Goal: Transaction & Acquisition: Purchase product/service

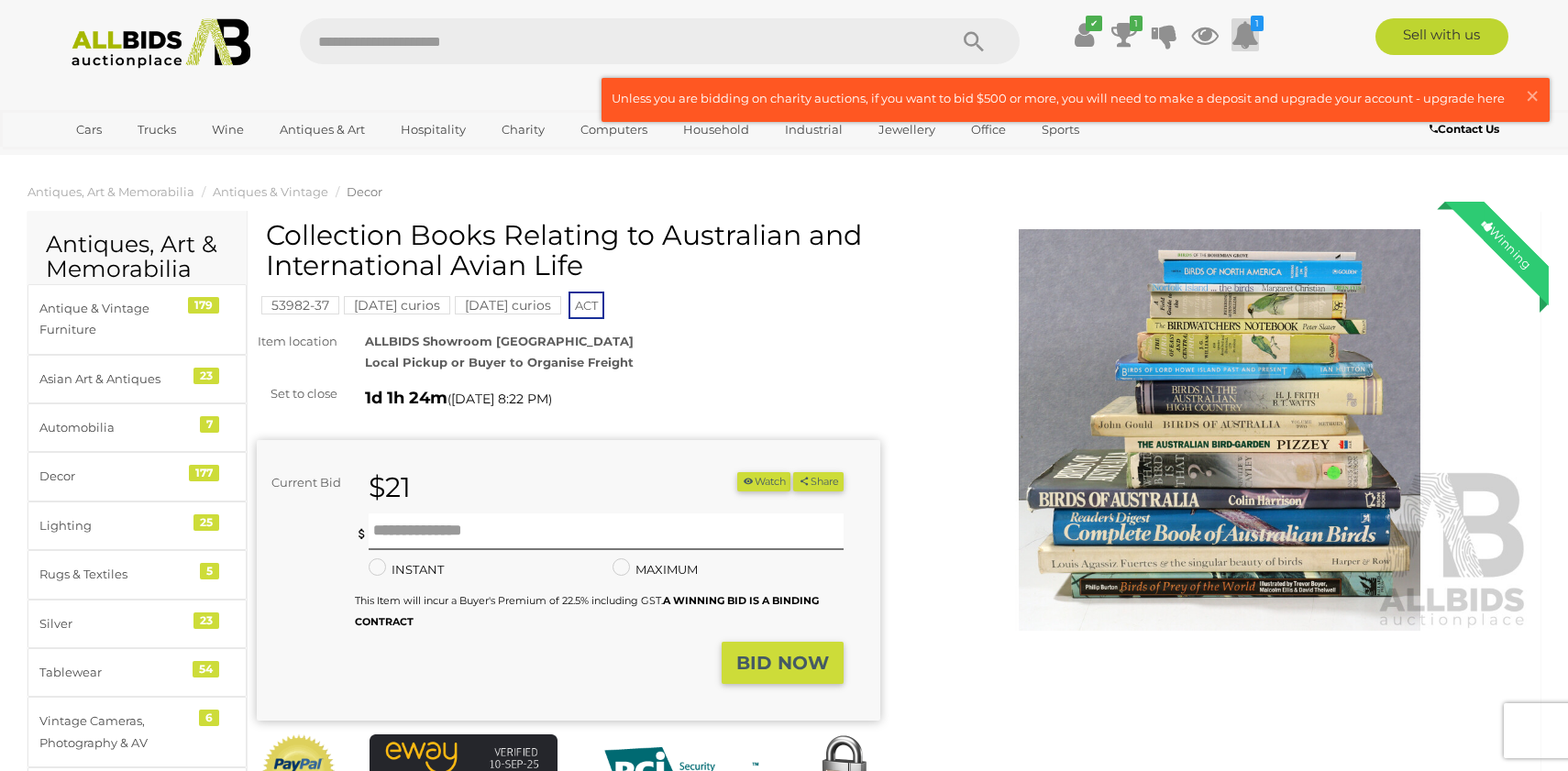
click at [1251, 38] on icon at bounding box center [1245, 35] width 28 height 33
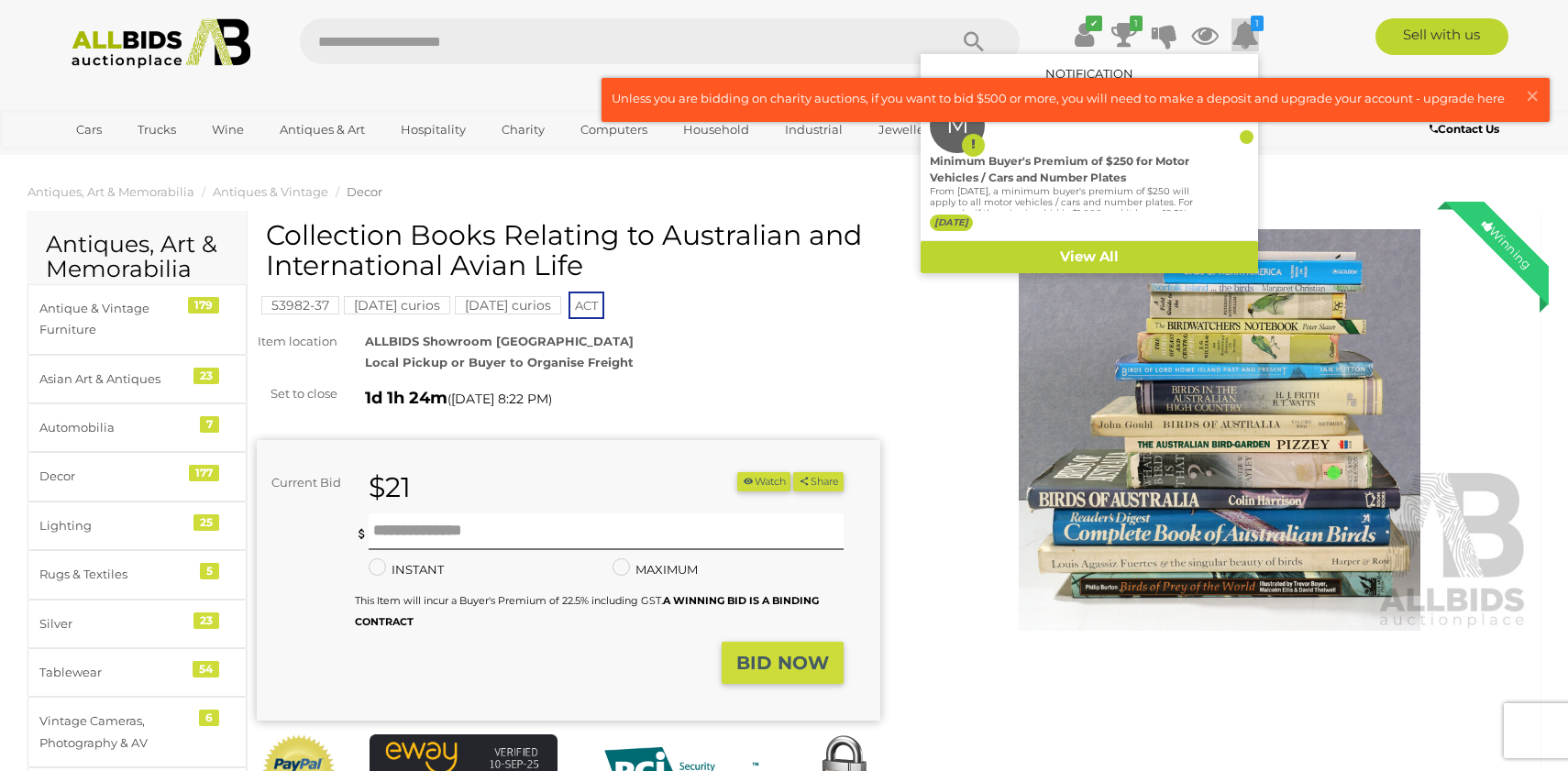
click at [885, 354] on div "ALLBIDS Showroom Fyshwick Local Pickup or Buyer to Organise Freight" at bounding box center [622, 352] width 543 height 43
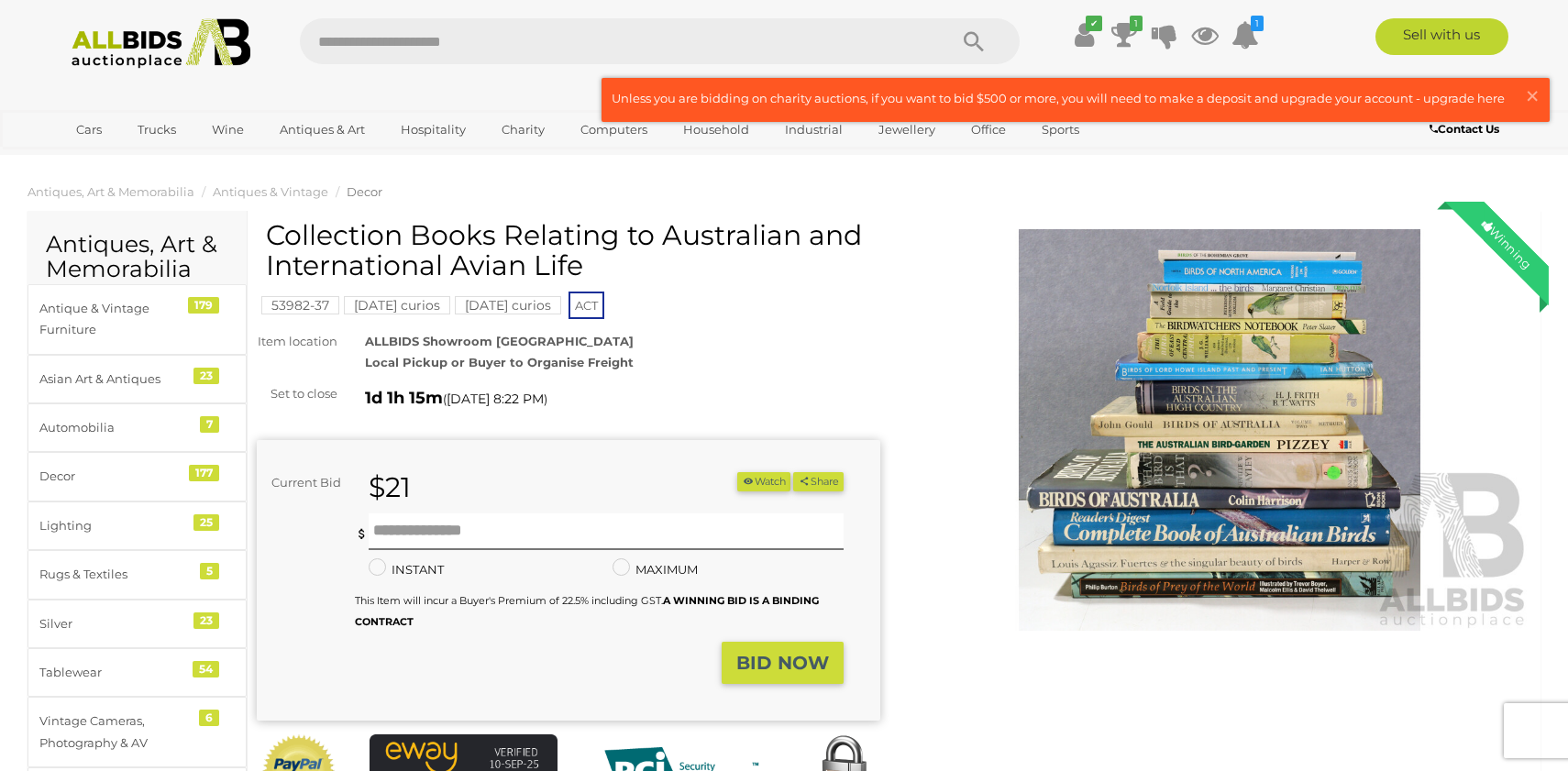
click at [1279, 382] on img at bounding box center [1220, 430] width 623 height 402
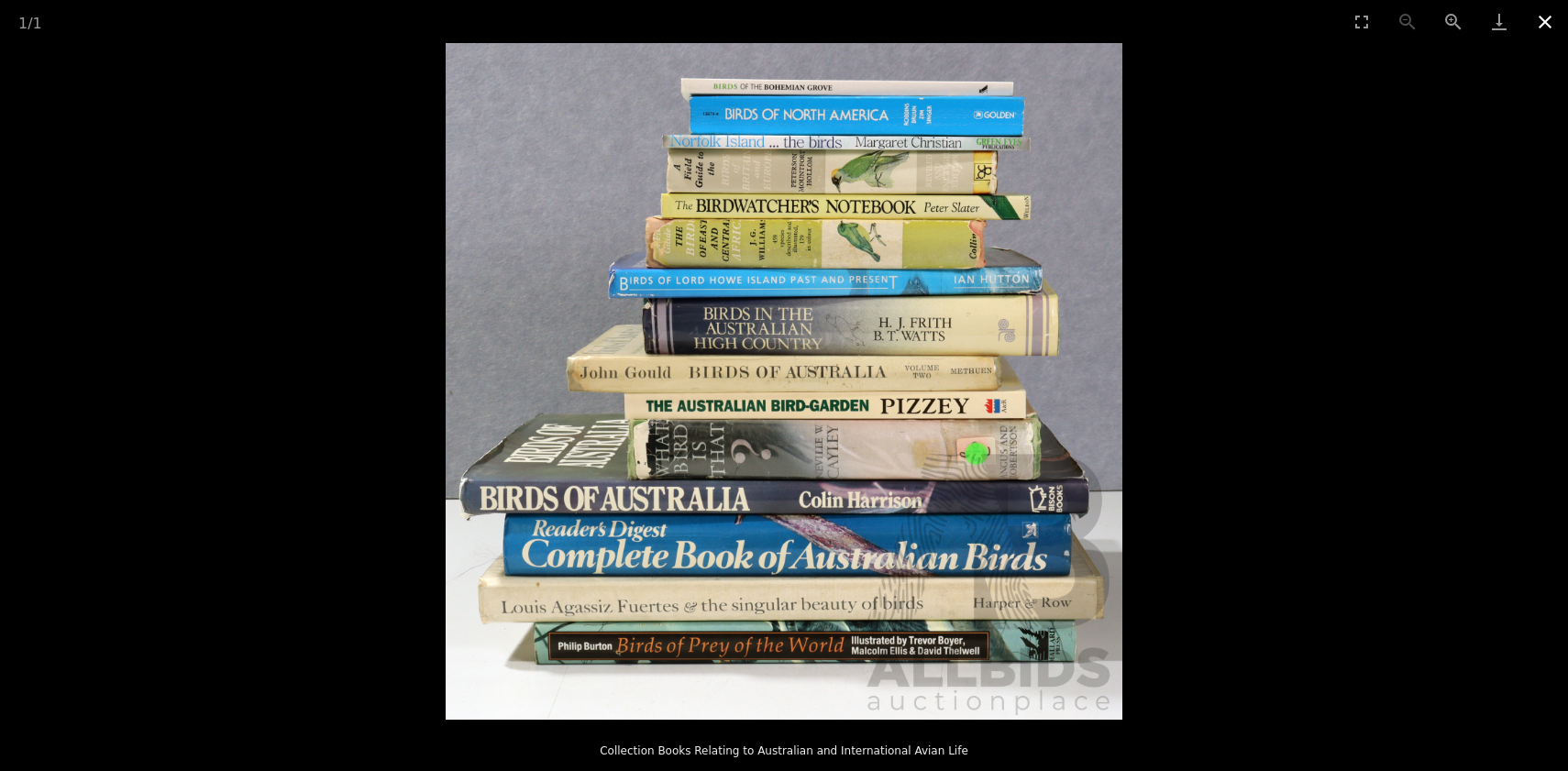
click at [1542, 26] on button "Close gallery" at bounding box center [1546, 21] width 46 height 43
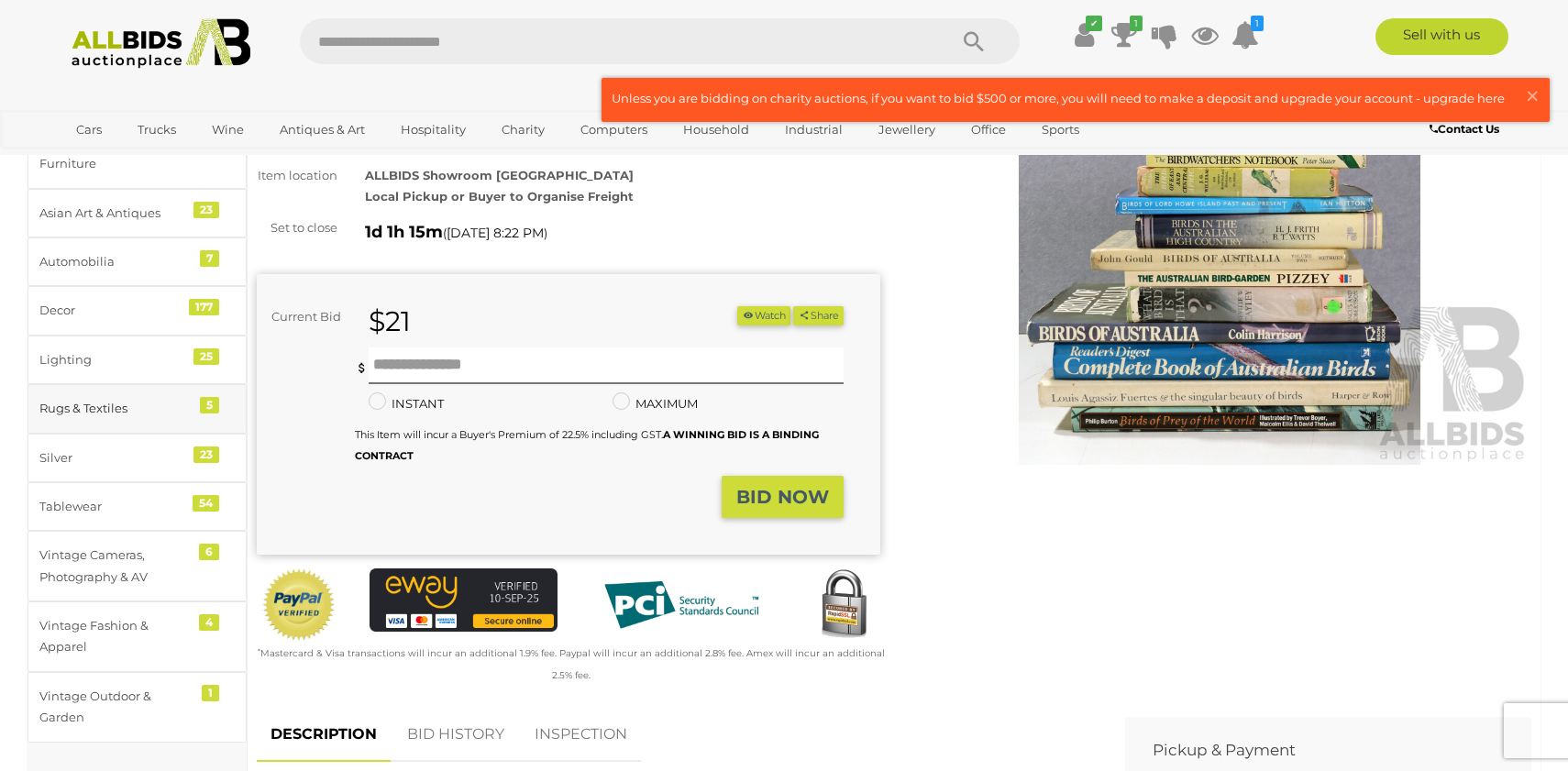
scroll to position [179, 0]
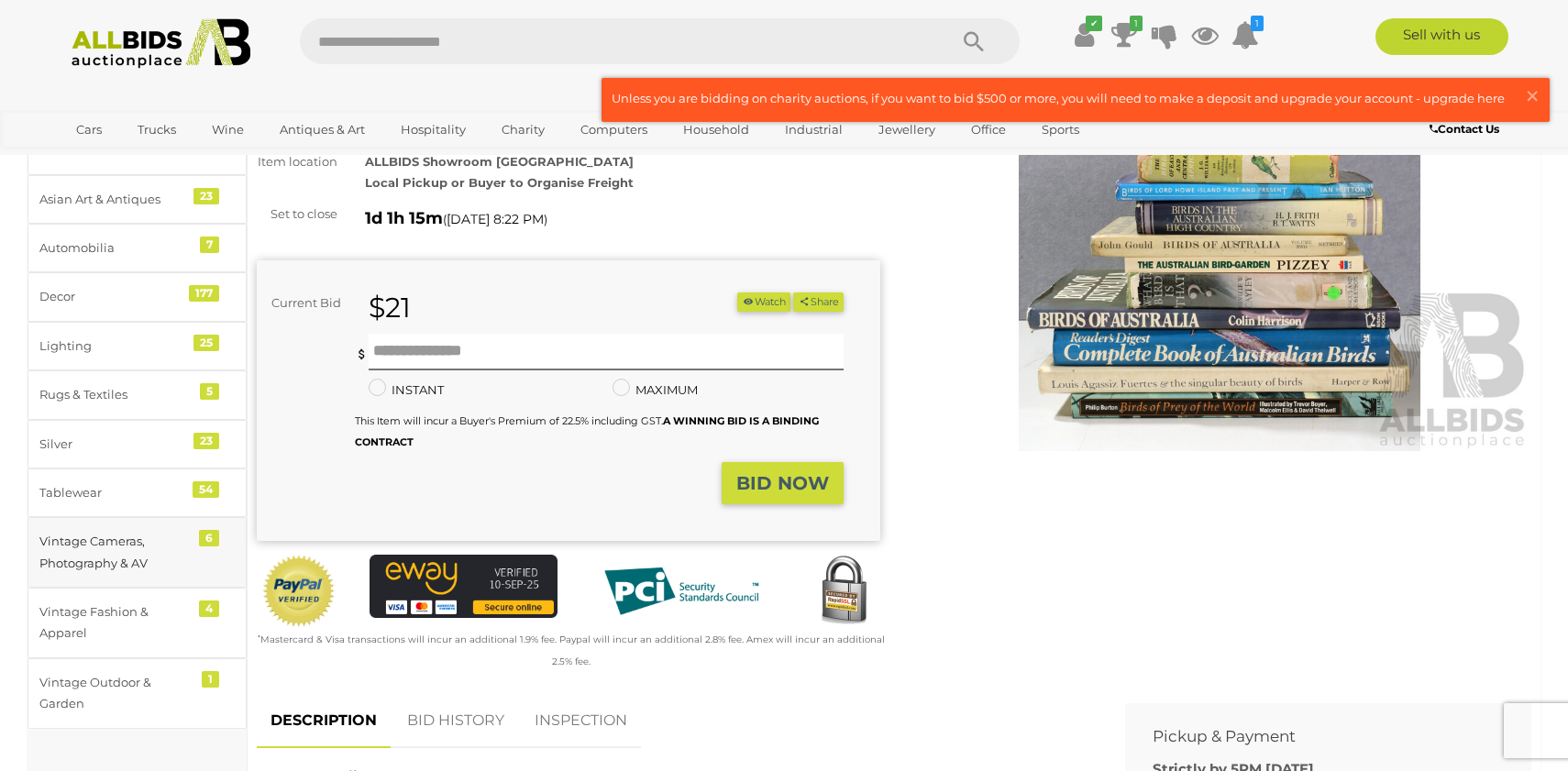
click at [157, 547] on div "Vintage Cameras, Photography & AV" at bounding box center [115, 552] width 152 height 43
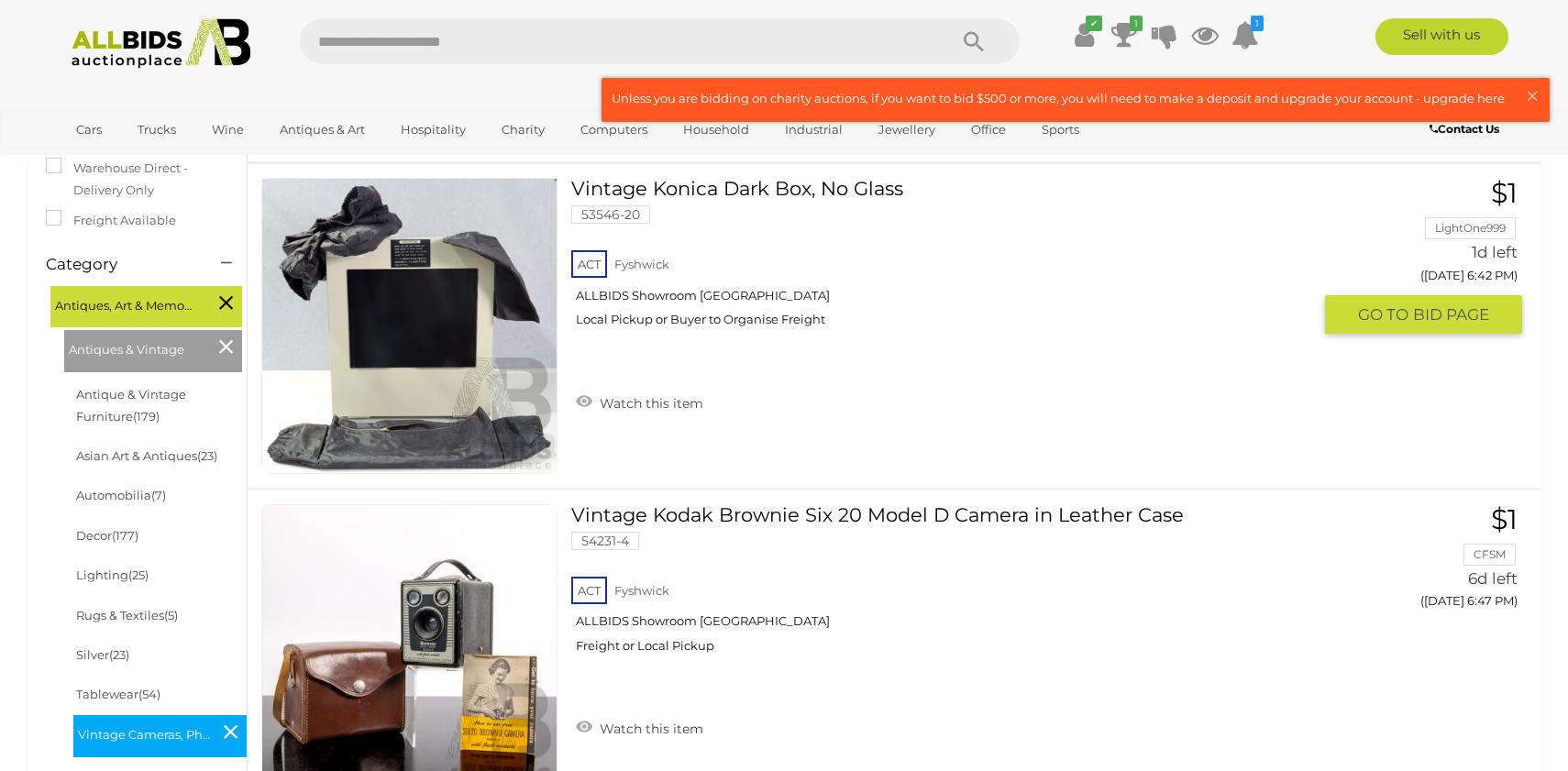
scroll to position [207, 0]
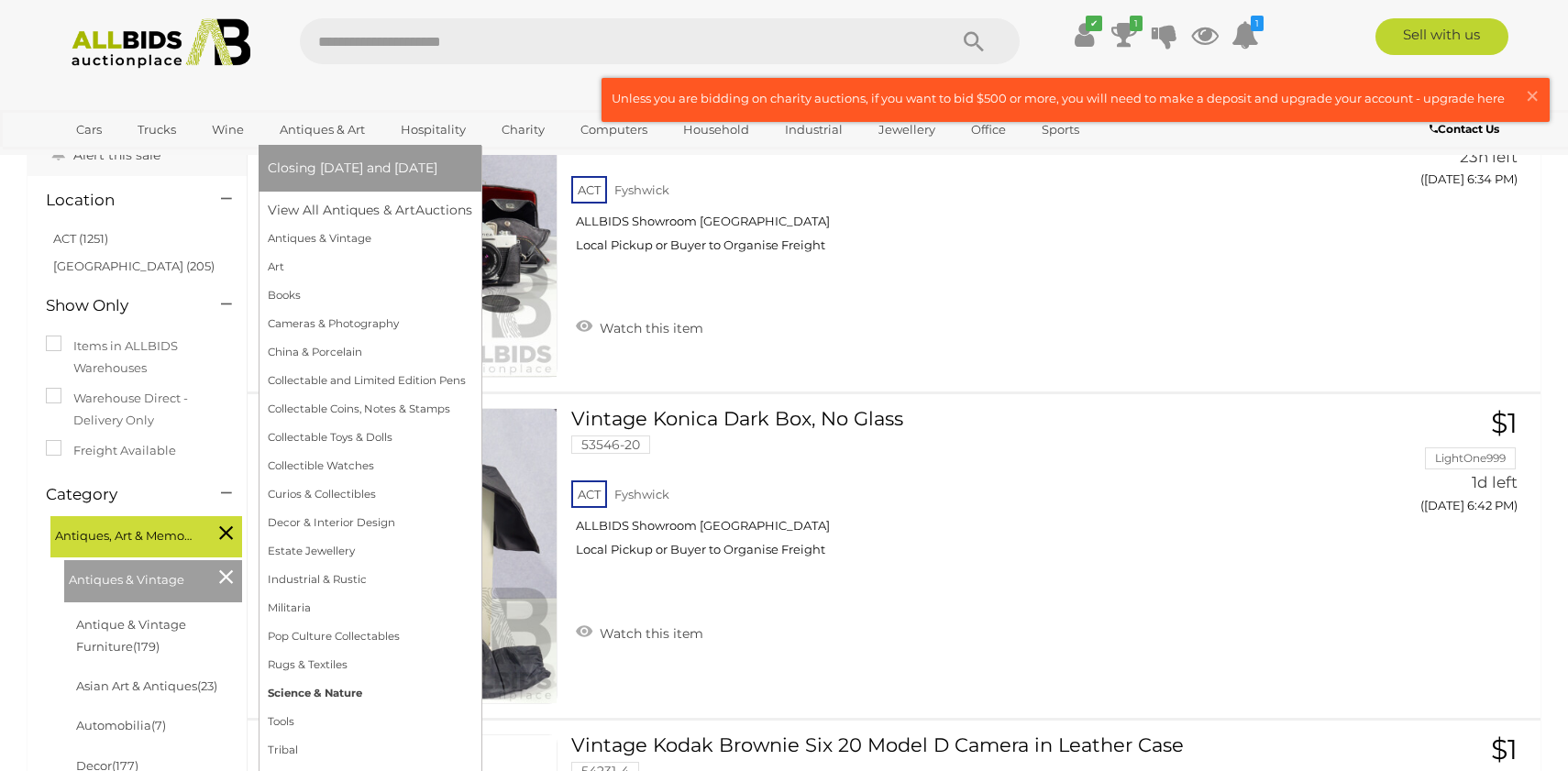
click at [361, 698] on link "Science & Nature" at bounding box center [369, 694] width 204 height 29
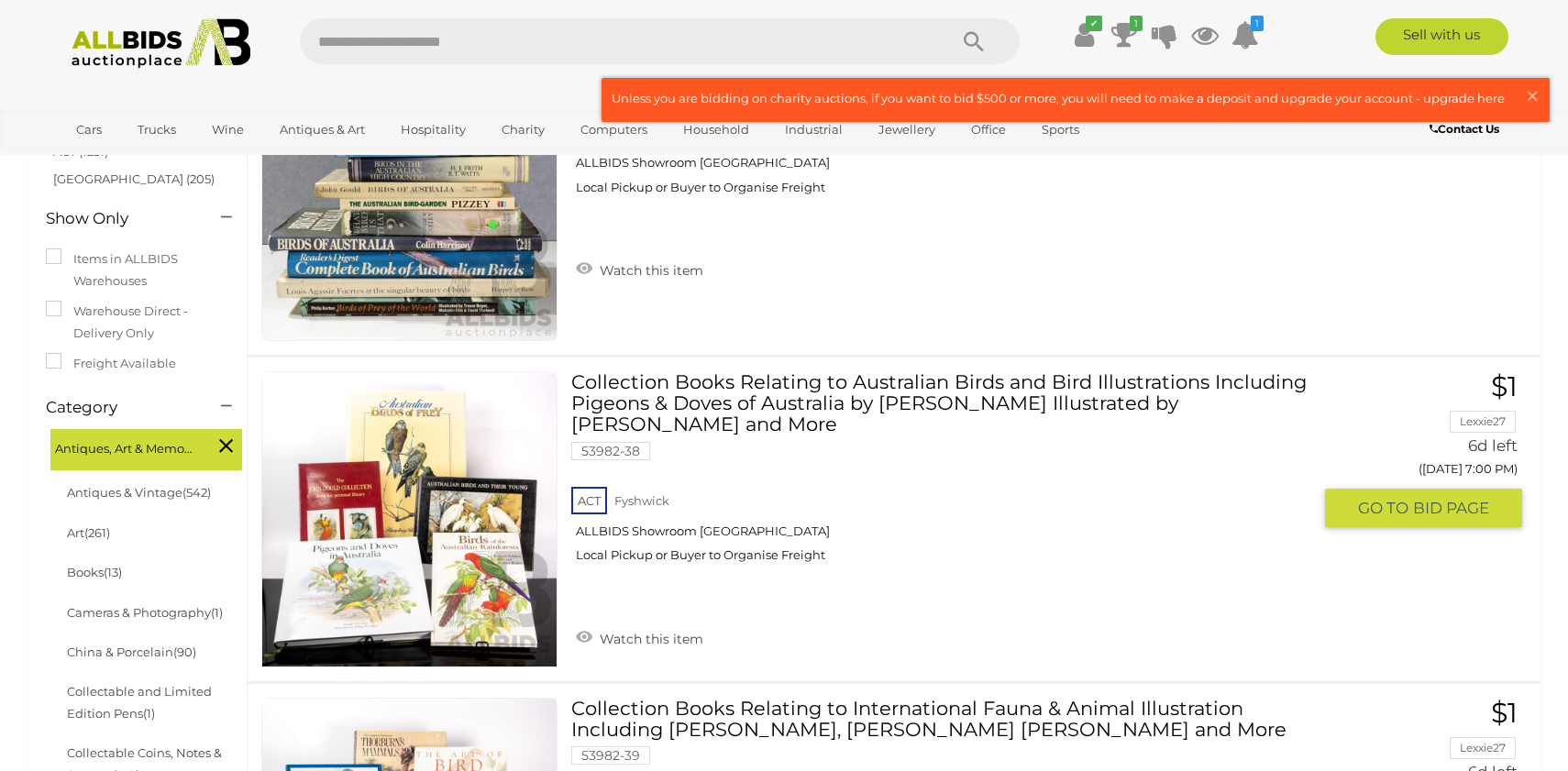
scroll to position [293, 0]
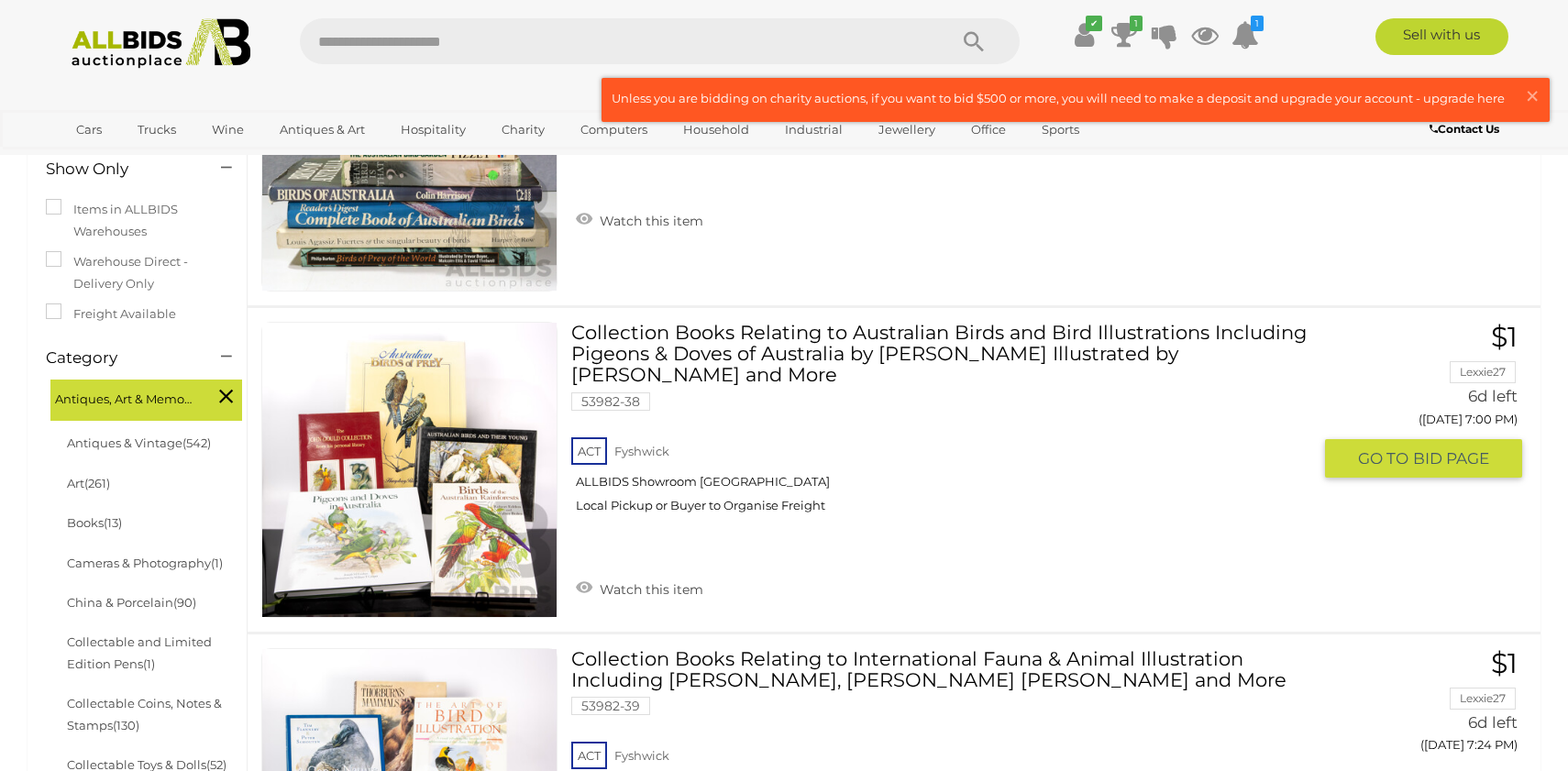
click at [358, 546] on img at bounding box center [410, 470] width 294 height 294
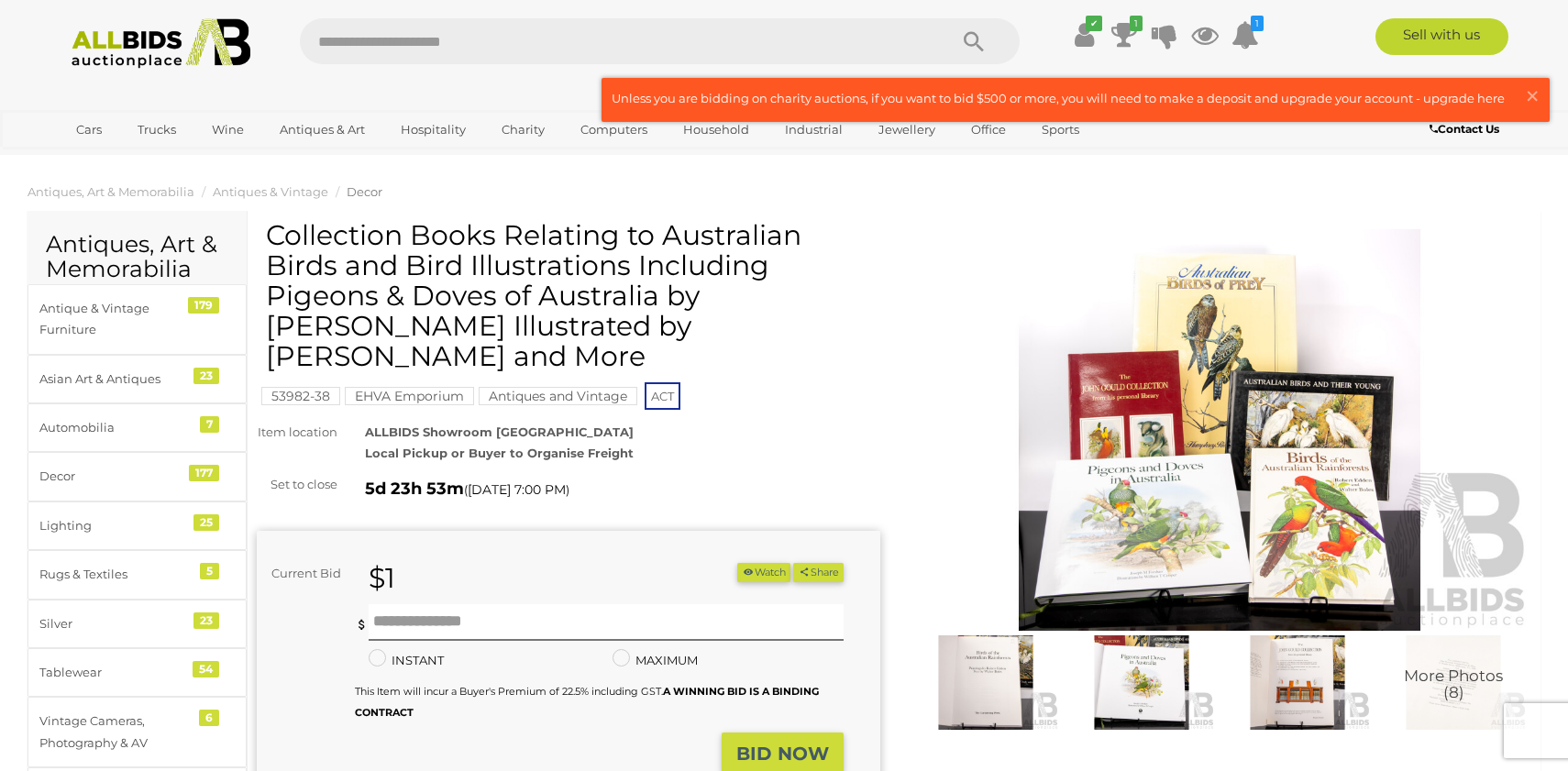
click at [1124, 461] on img at bounding box center [1220, 430] width 623 height 402
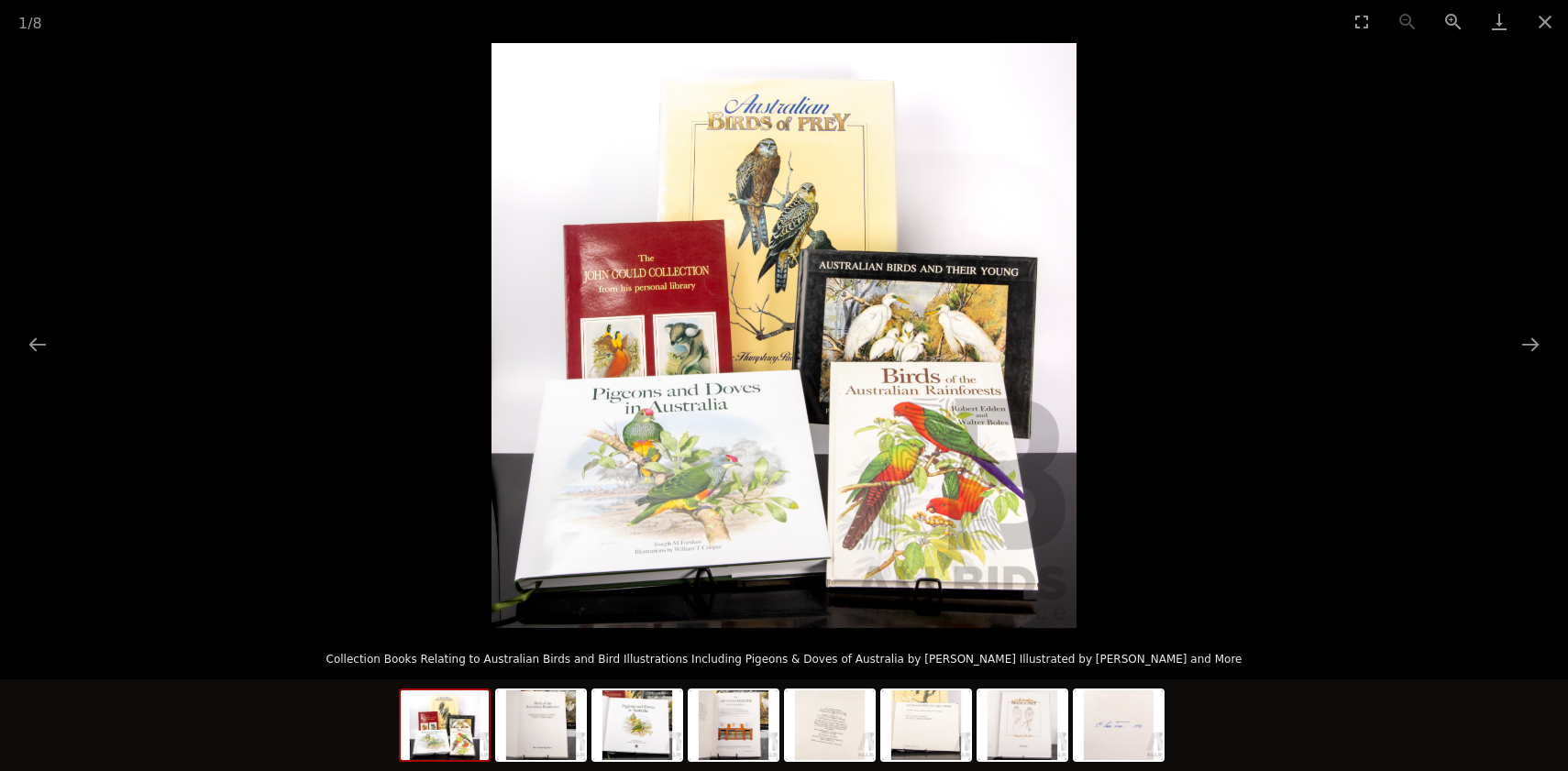
click at [725, 427] on img at bounding box center [784, 336] width 585 height 585
click at [1539, 32] on button "Close gallery" at bounding box center [1546, 21] width 46 height 43
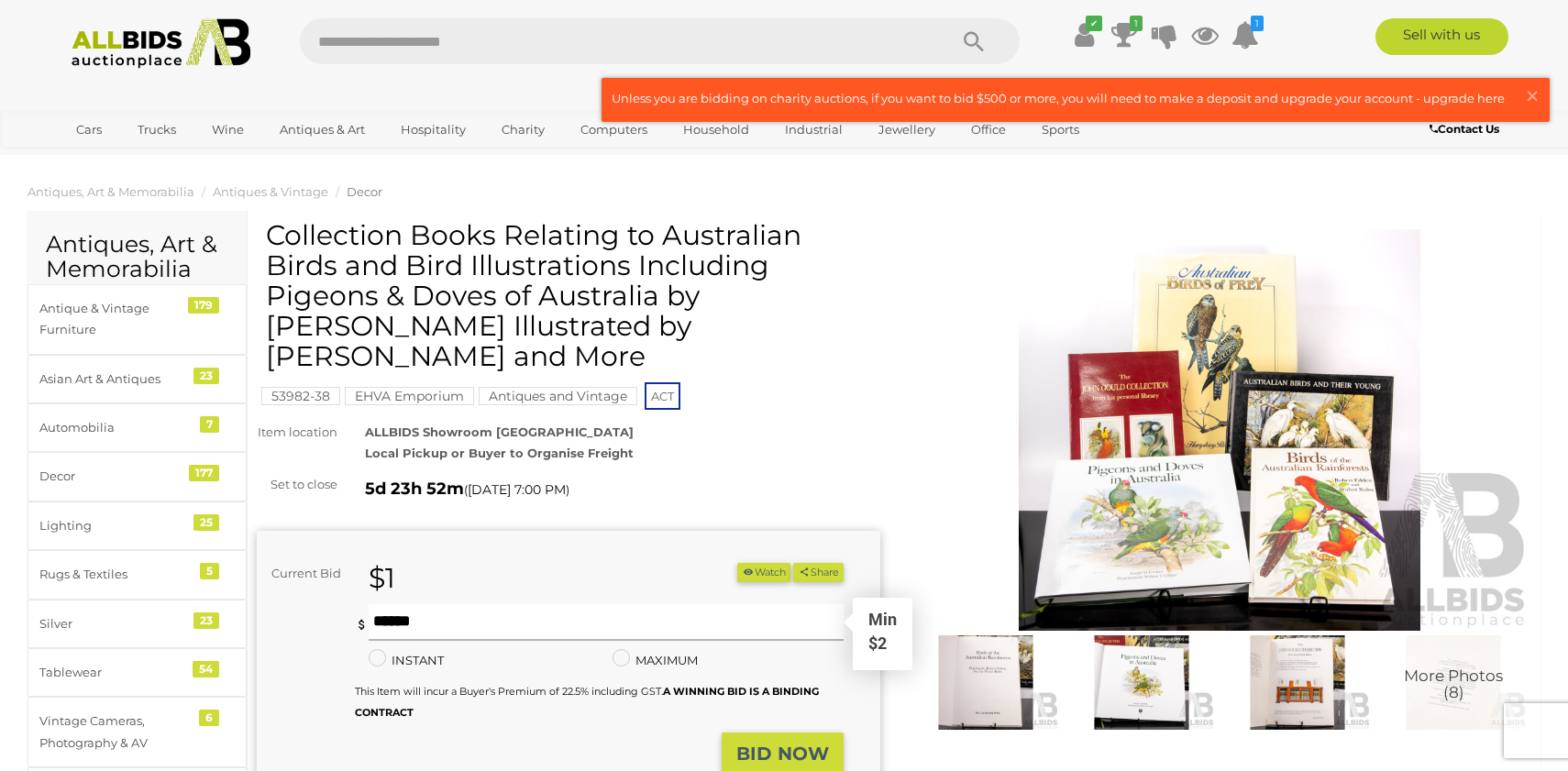
click at [557, 604] on input "text" at bounding box center [605, 622] width 475 height 36
click at [507, 604] on input "text" at bounding box center [605, 622] width 475 height 36
type input "**"
click at [732, 733] on button "BID NOW" at bounding box center [783, 754] width 122 height 43
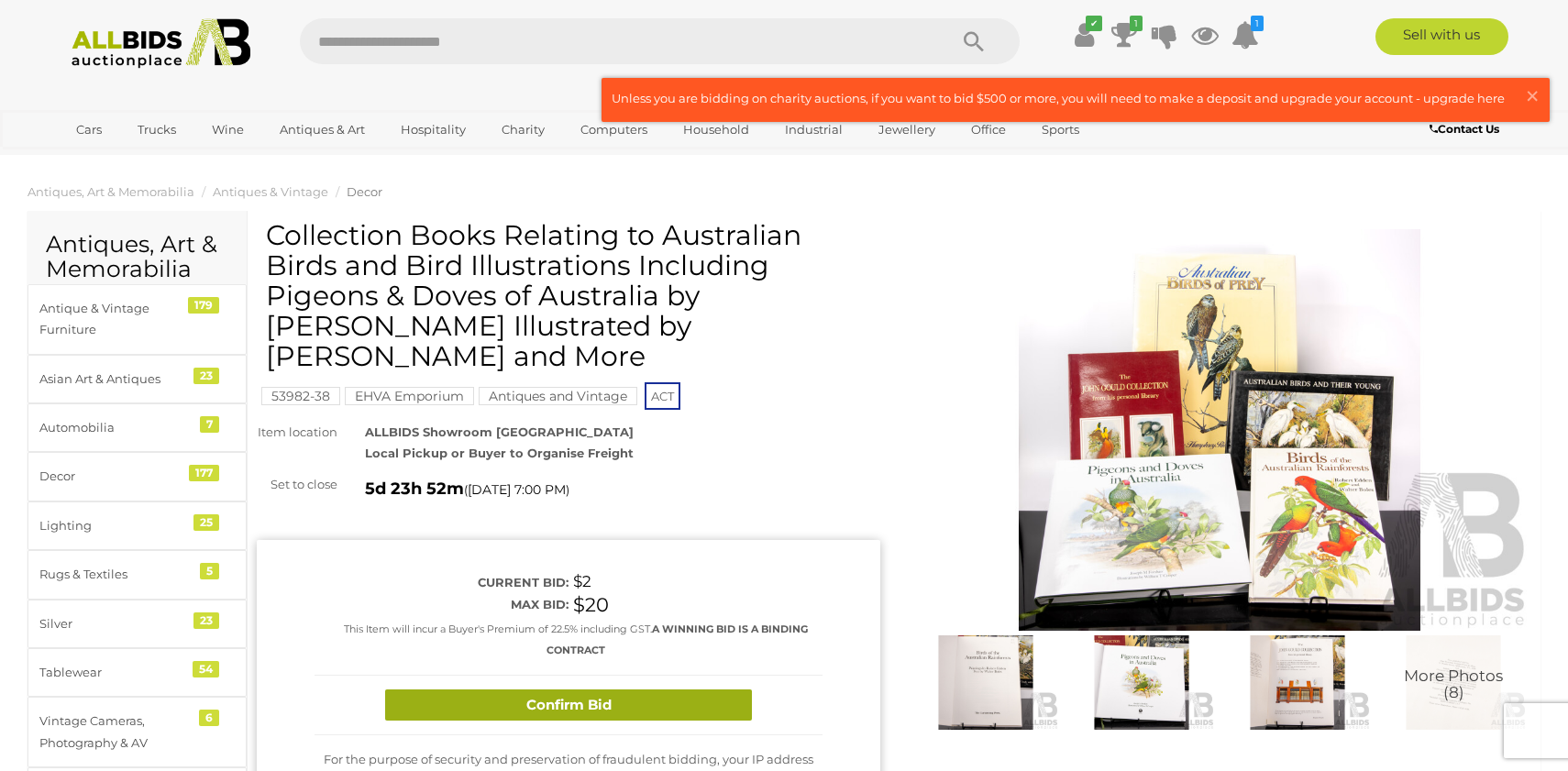
click at [678, 689] on button "Confirm Bid" at bounding box center [569, 705] width 367 height 32
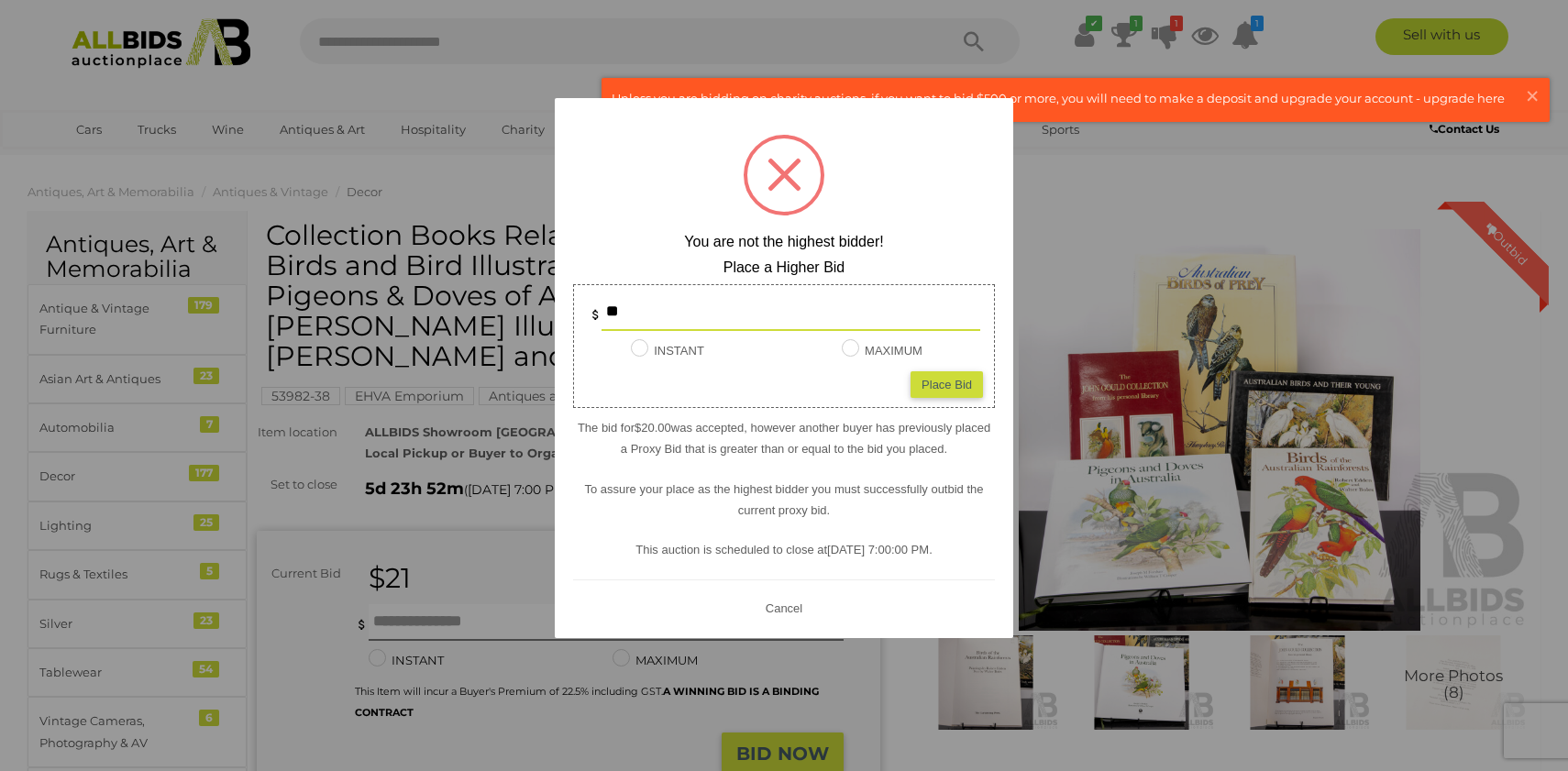
click at [926, 392] on div "Place Bid" at bounding box center [948, 384] width 73 height 27
type input "**"
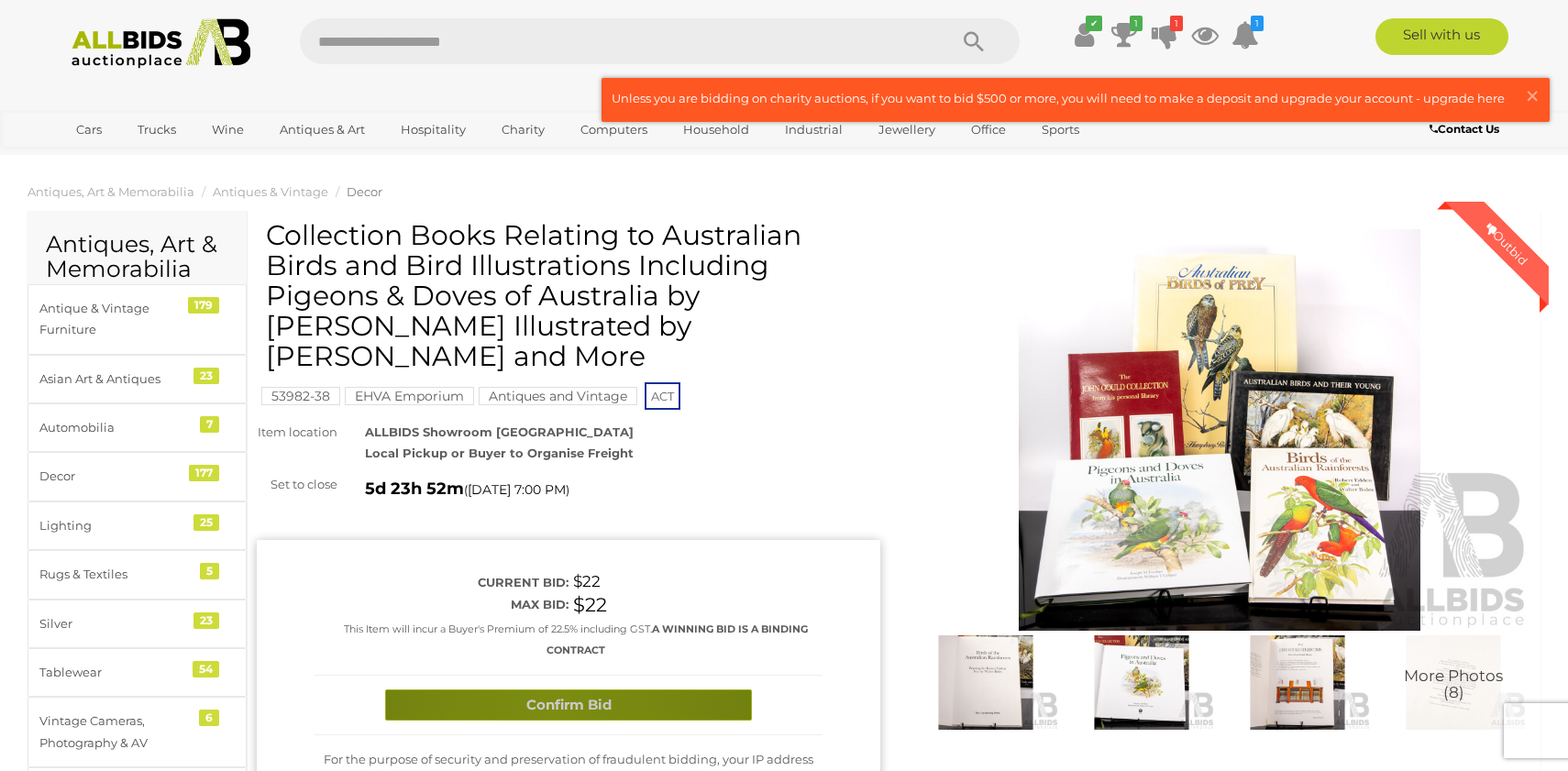
click at [551, 689] on button "Confirm Bid" at bounding box center [569, 705] width 367 height 32
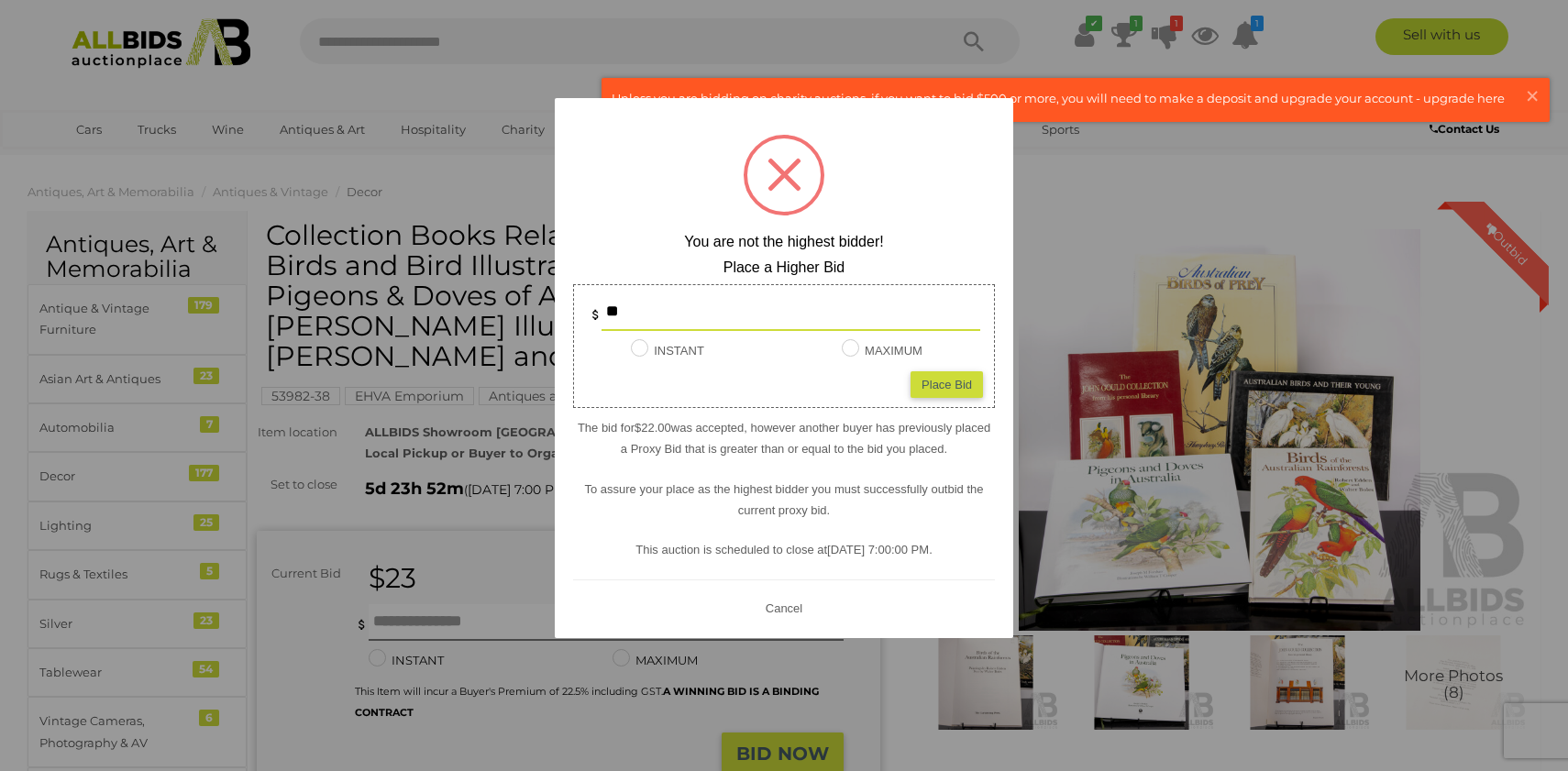
click at [652, 305] on input "**" at bounding box center [790, 313] width 379 height 36
type input "*"
type input "**"
click at [939, 364] on div "** INSTANT Instant Bid only for this item MAXIMUM Place Bid" at bounding box center [784, 345] width 422 height 124
click at [939, 388] on div "Place Bid" at bounding box center [948, 384] width 73 height 27
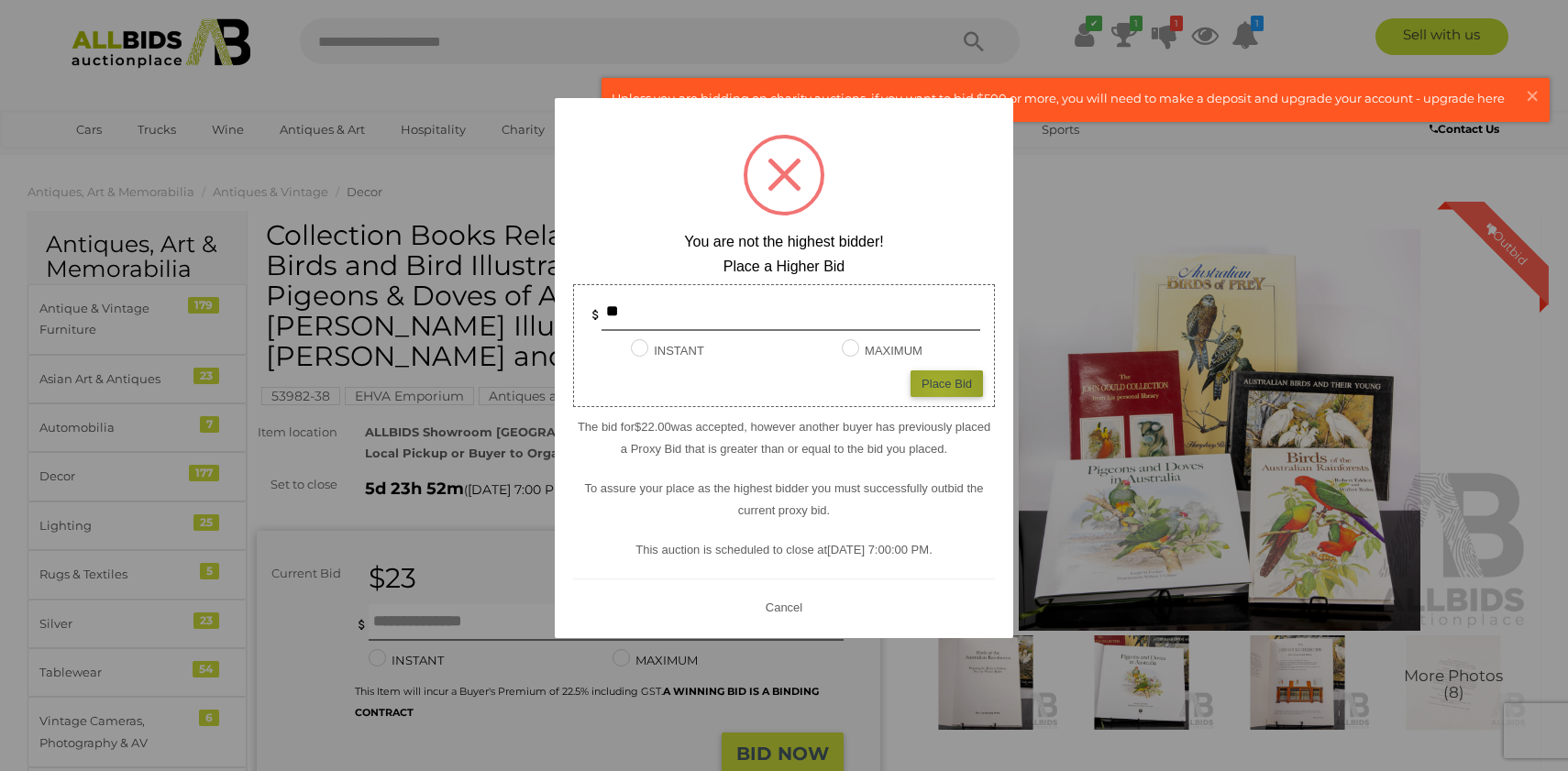
type input "**"
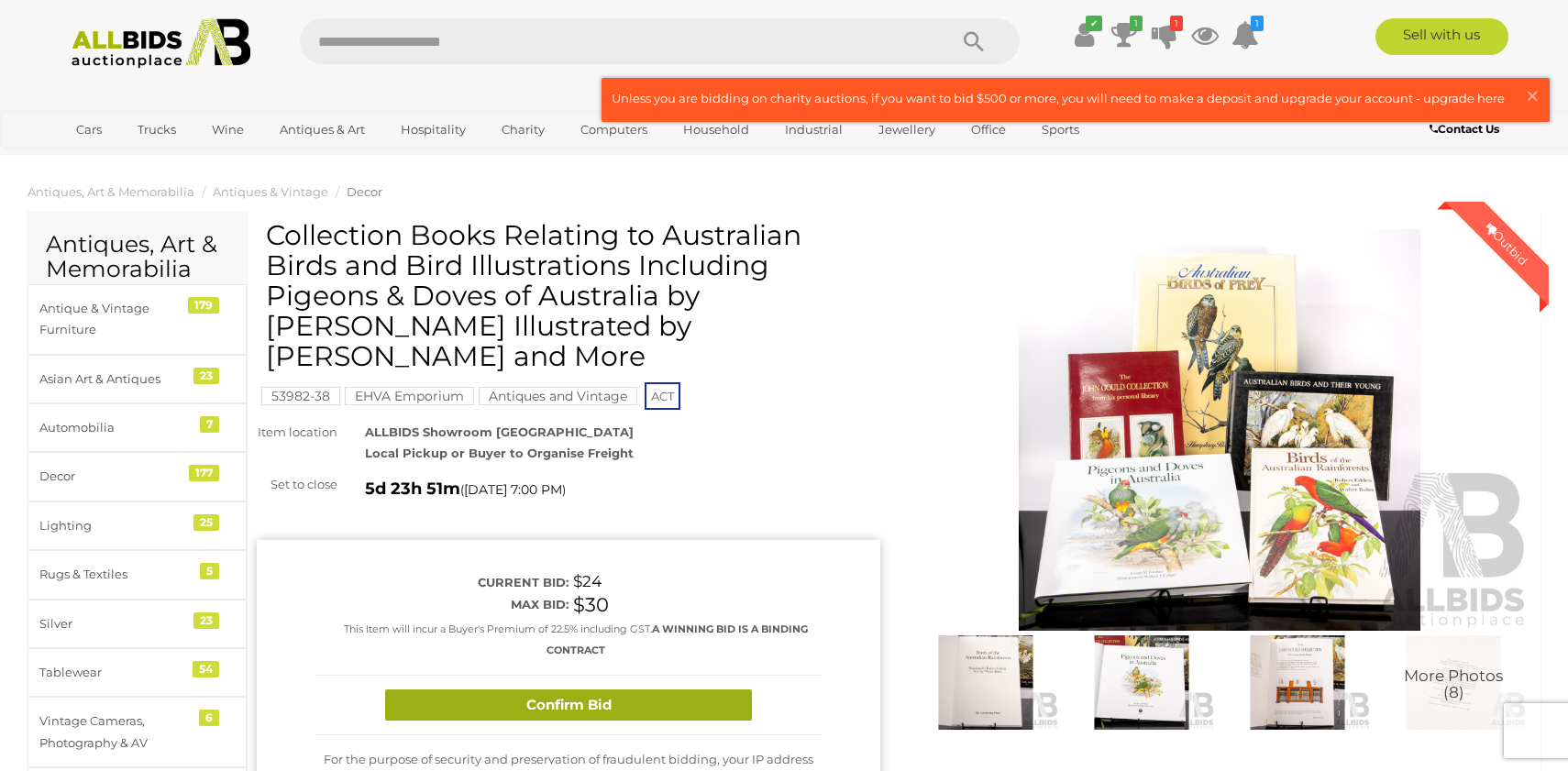
click at [662, 689] on button "Confirm Bid" at bounding box center [569, 705] width 367 height 32
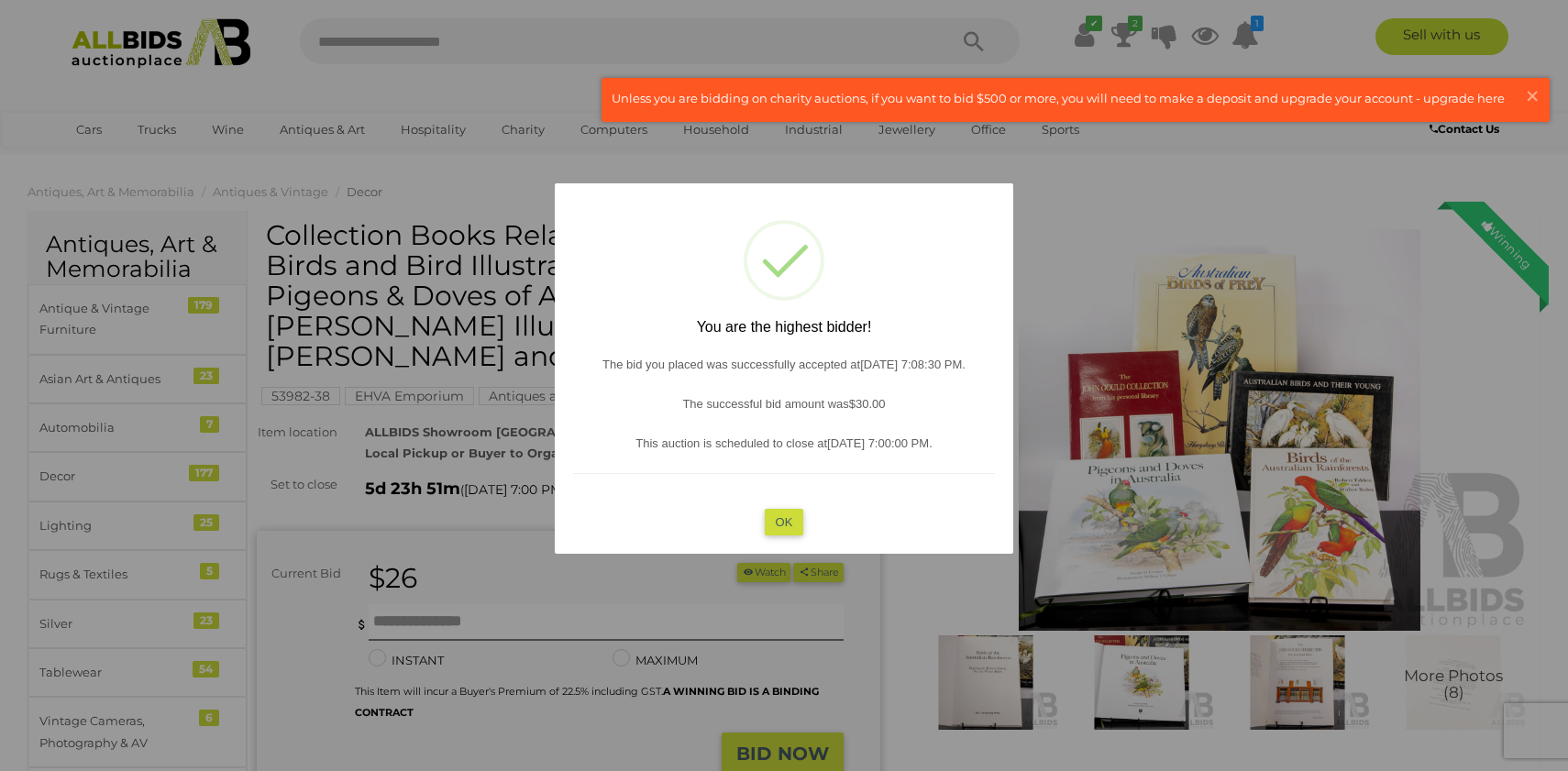
click at [771, 523] on button "OK" at bounding box center [784, 522] width 39 height 27
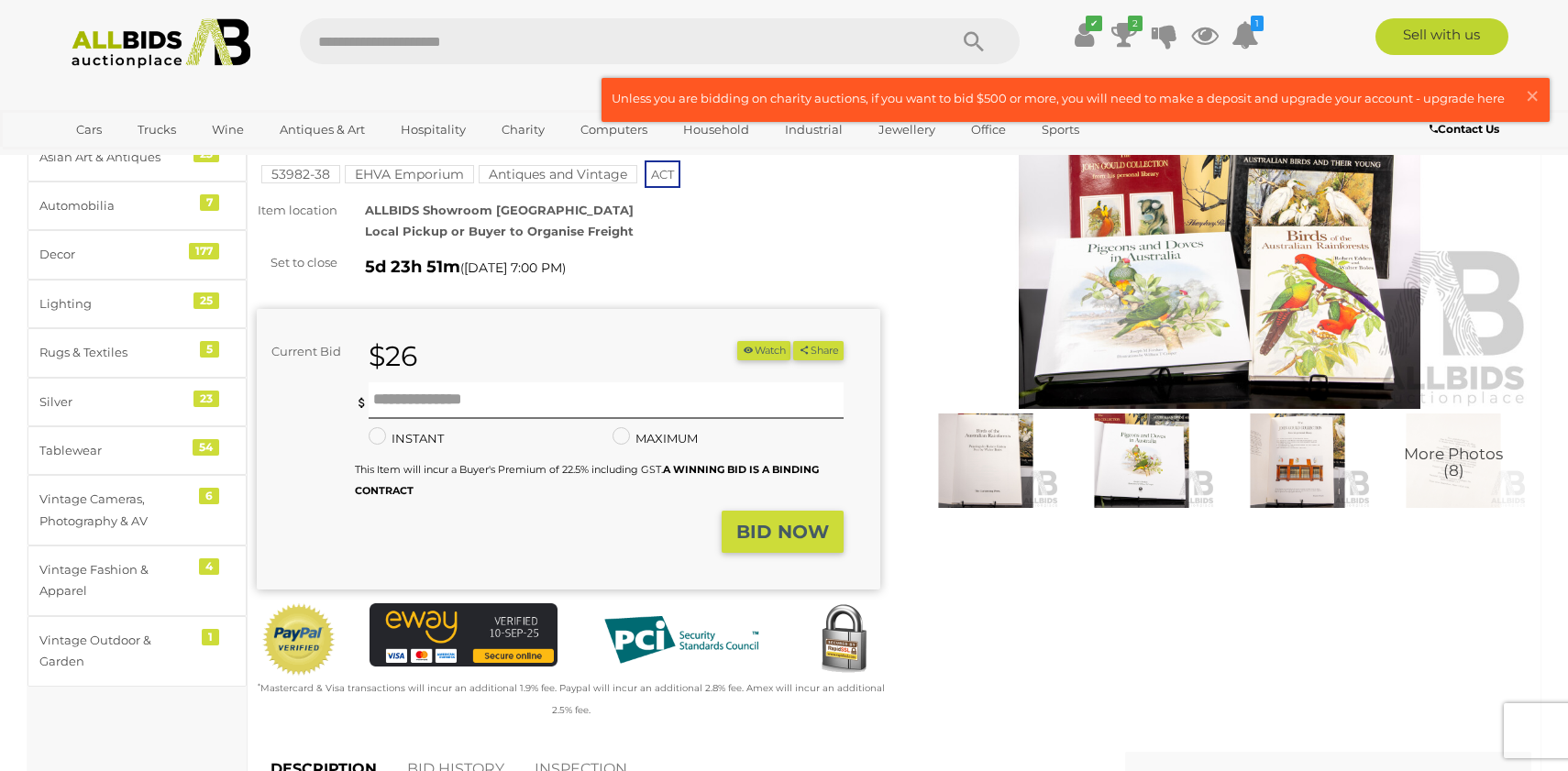
scroll to position [128, 0]
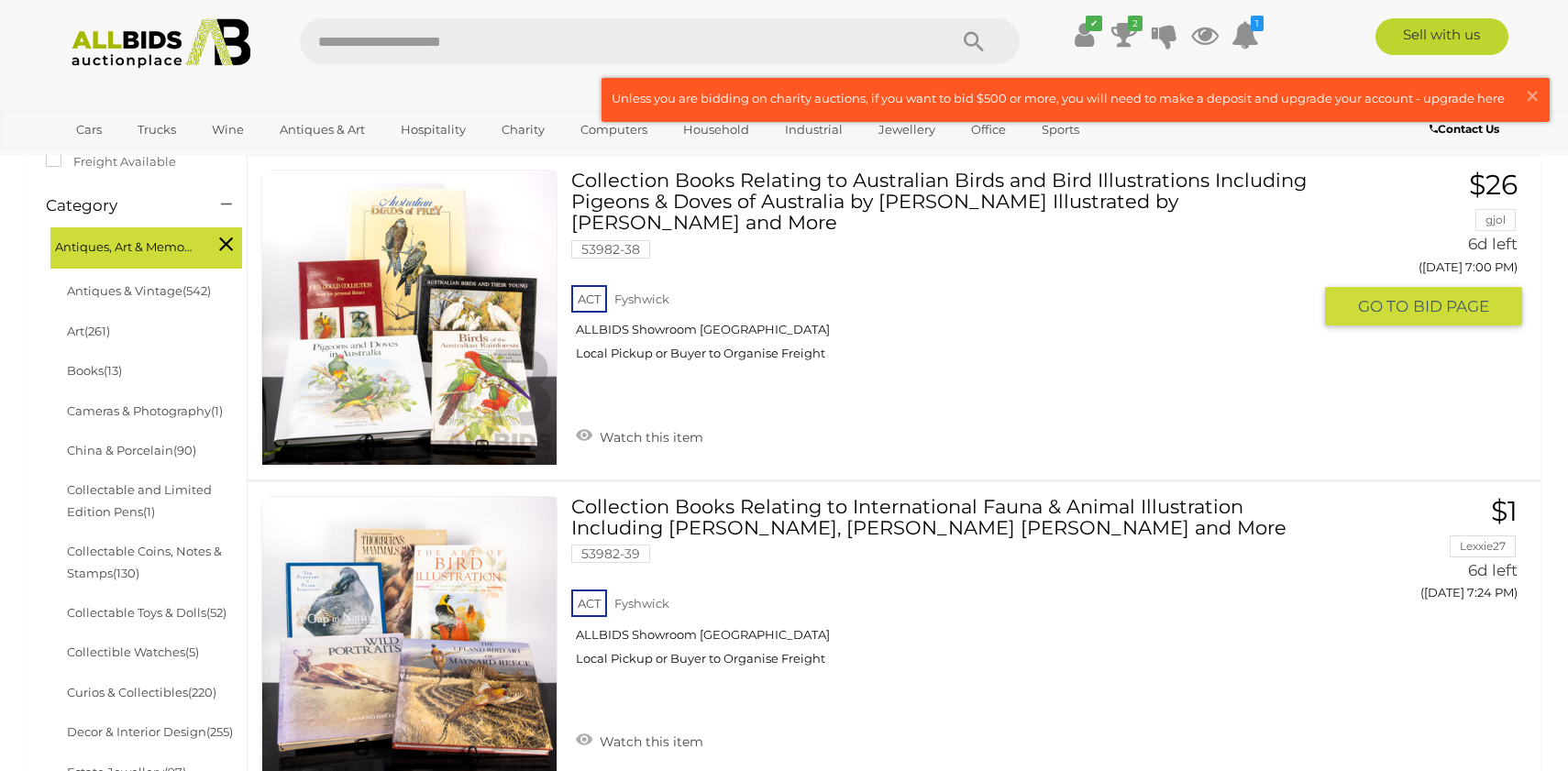
scroll to position [487, 0]
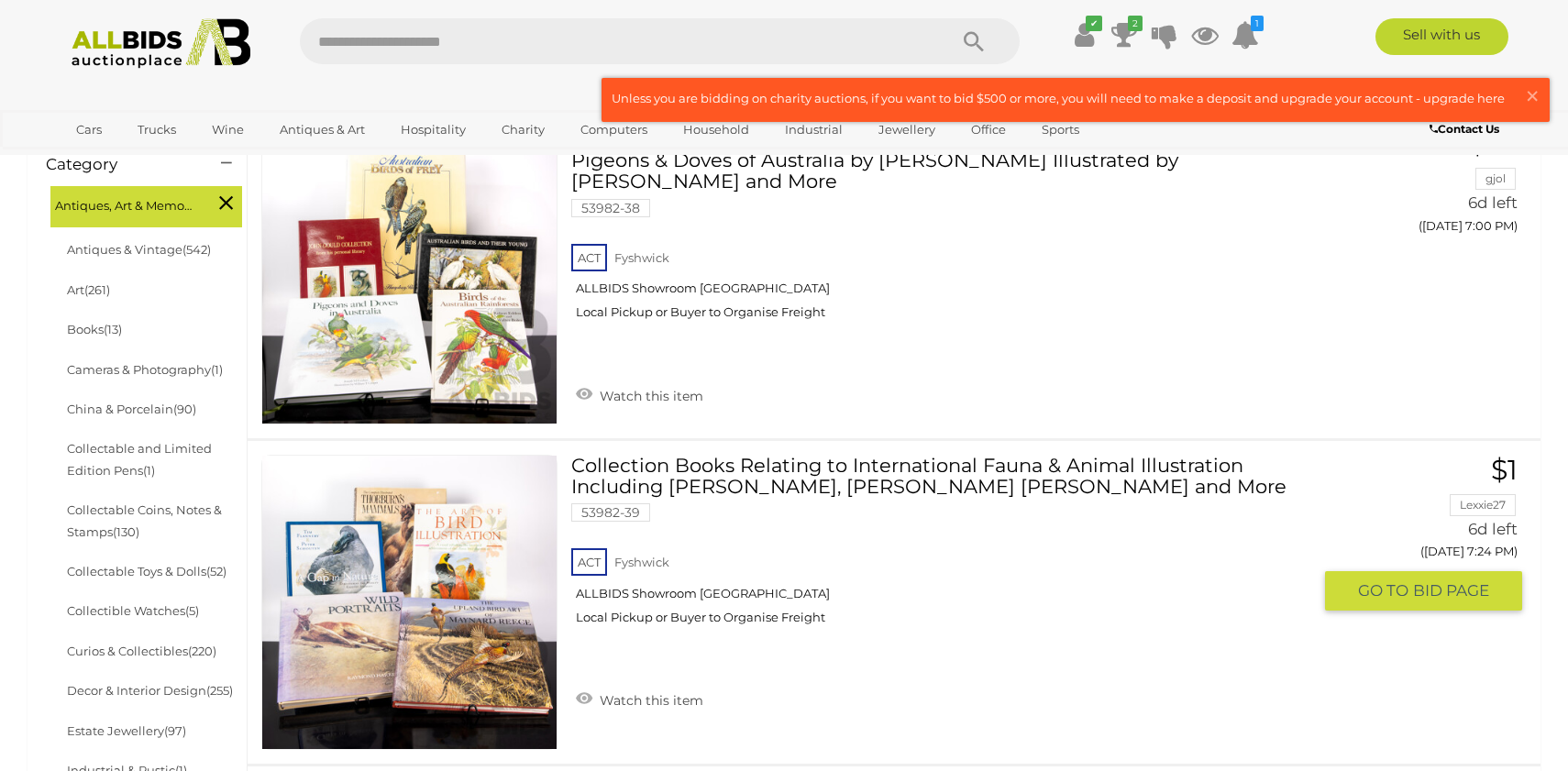
click at [440, 557] on link at bounding box center [410, 602] width 296 height 296
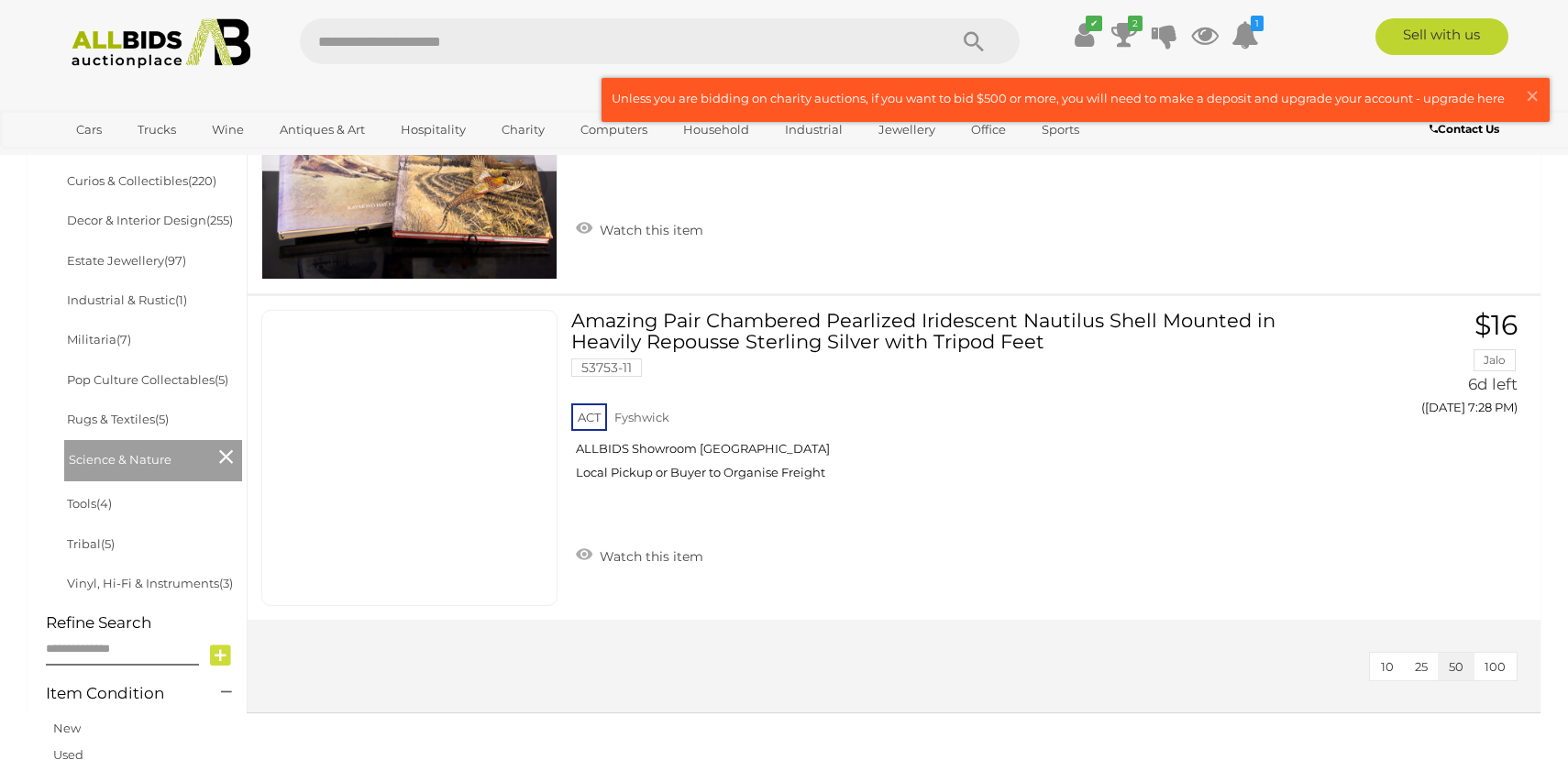
scroll to position [958, 0]
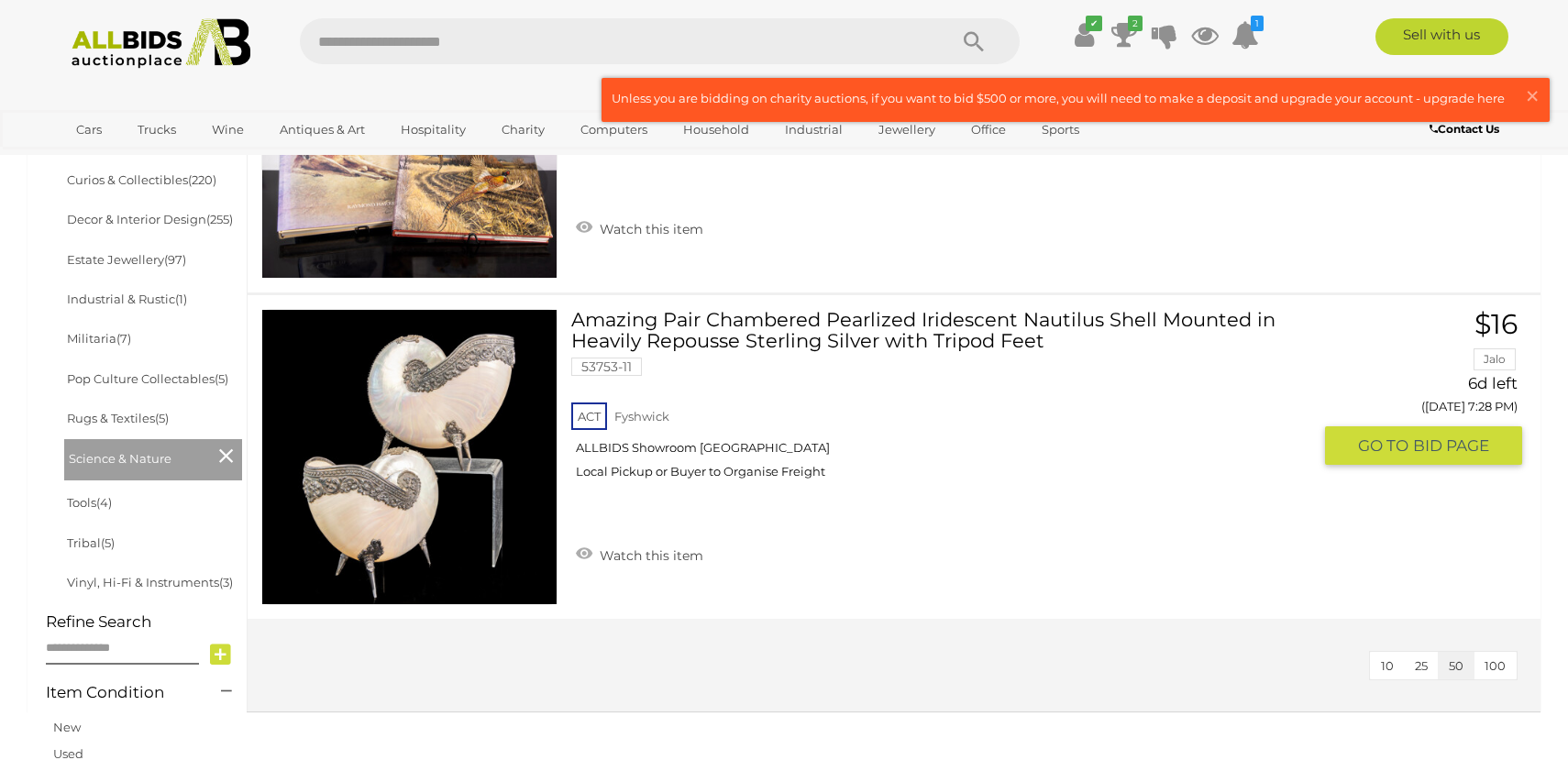
click at [451, 522] on img at bounding box center [410, 456] width 294 height 294
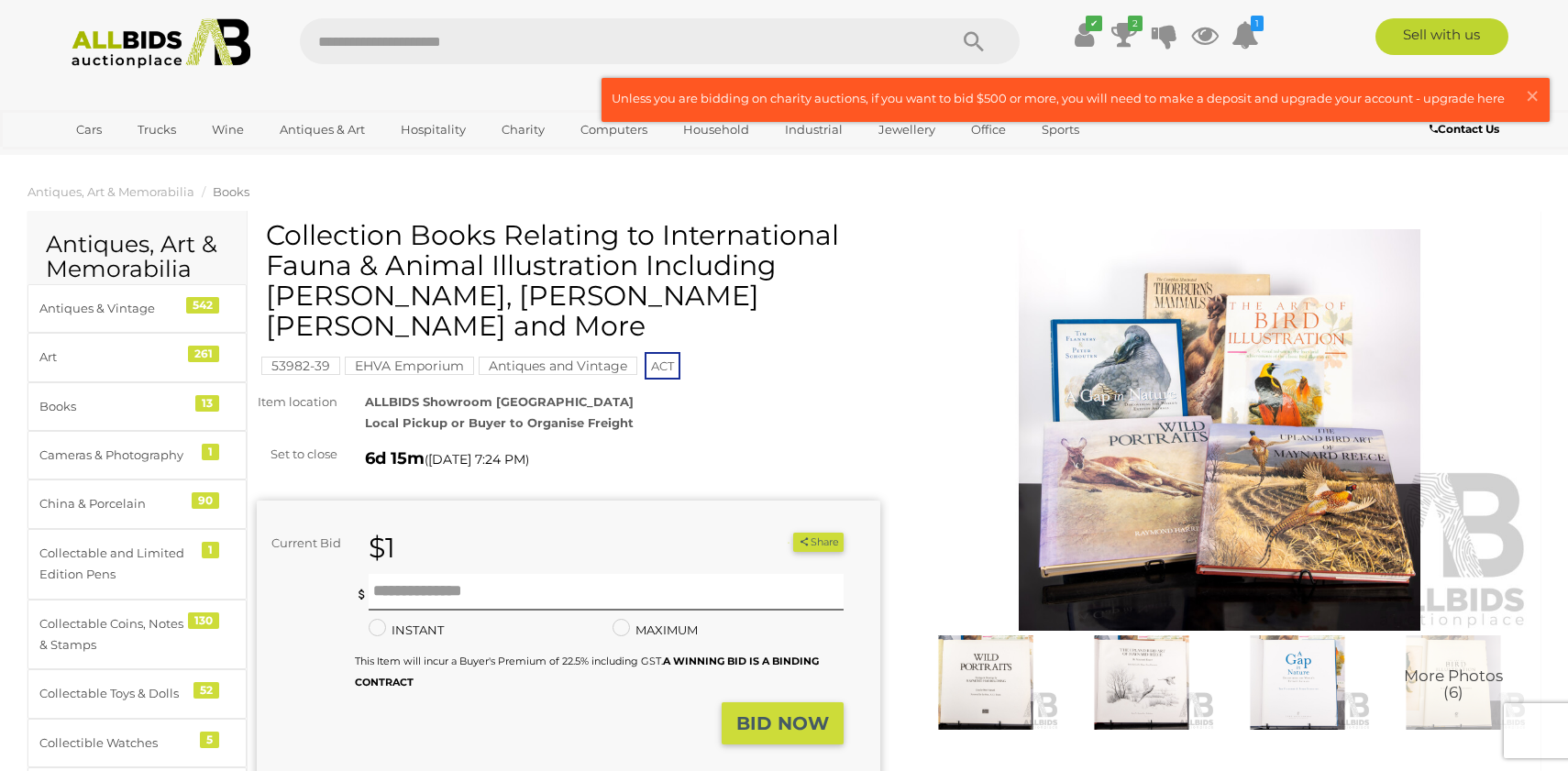
click at [1082, 508] on img at bounding box center [1220, 430] width 623 height 402
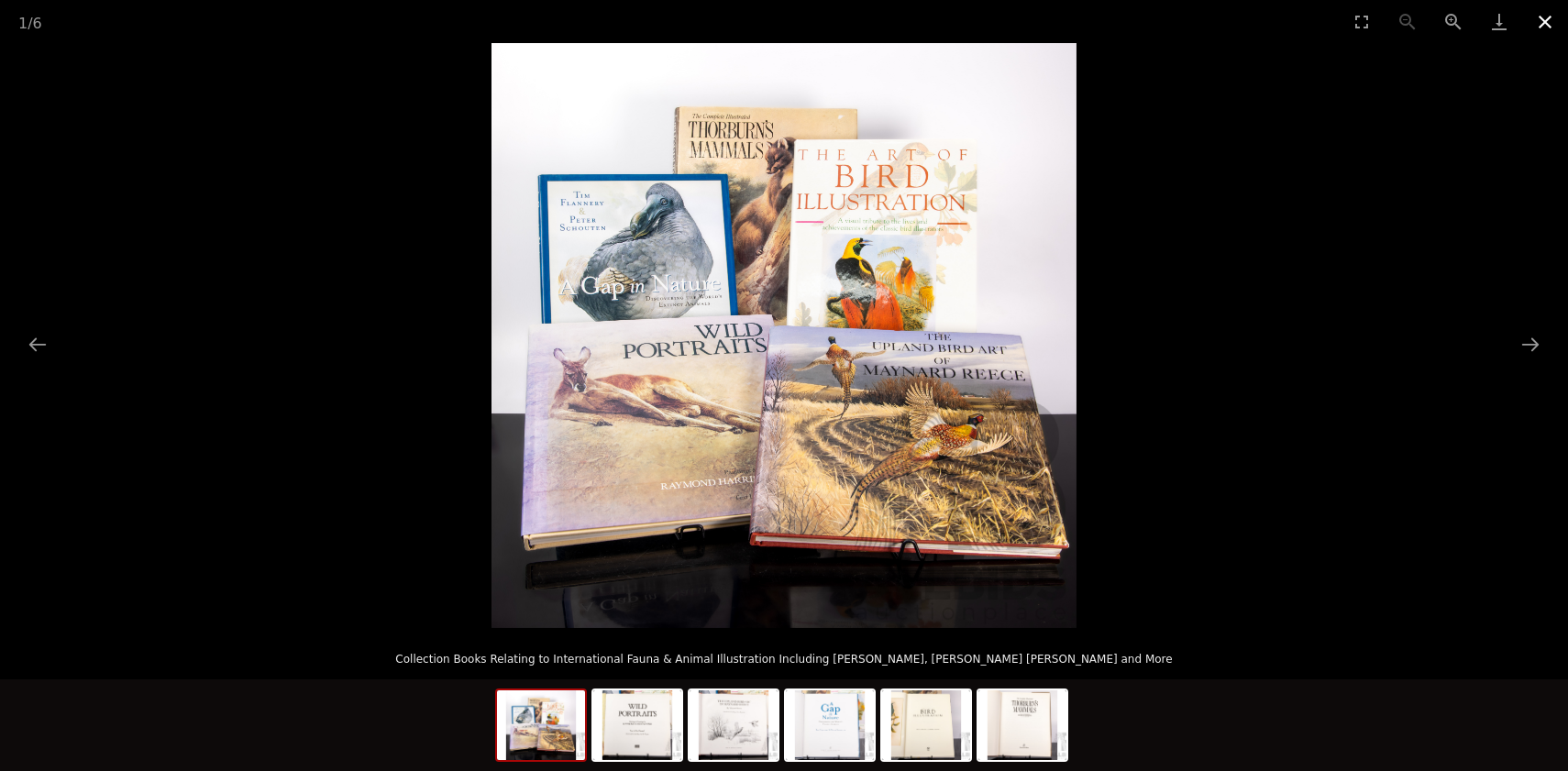
click at [1540, 17] on button "Close gallery" at bounding box center [1546, 21] width 46 height 43
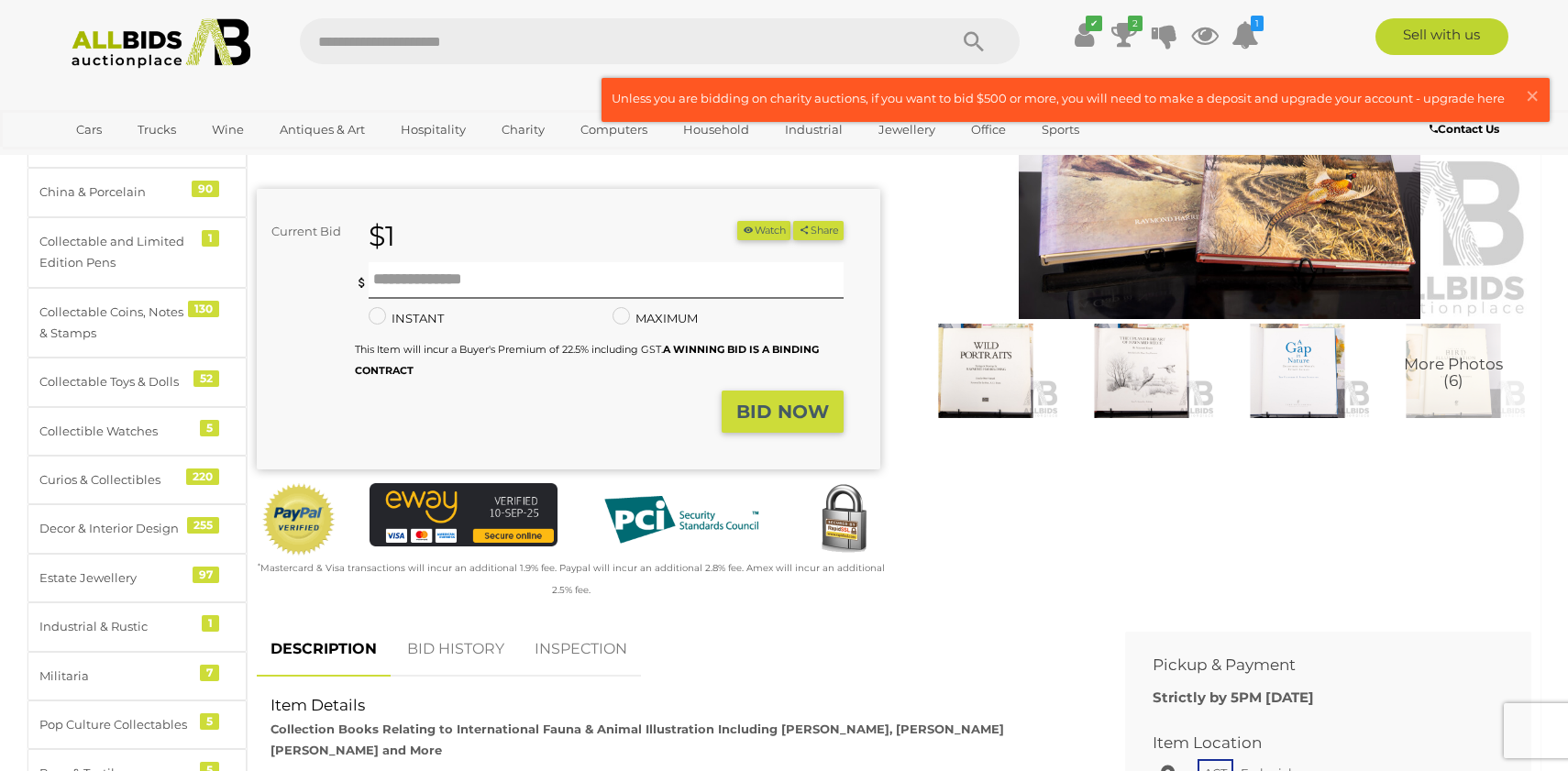
scroll to position [95, 0]
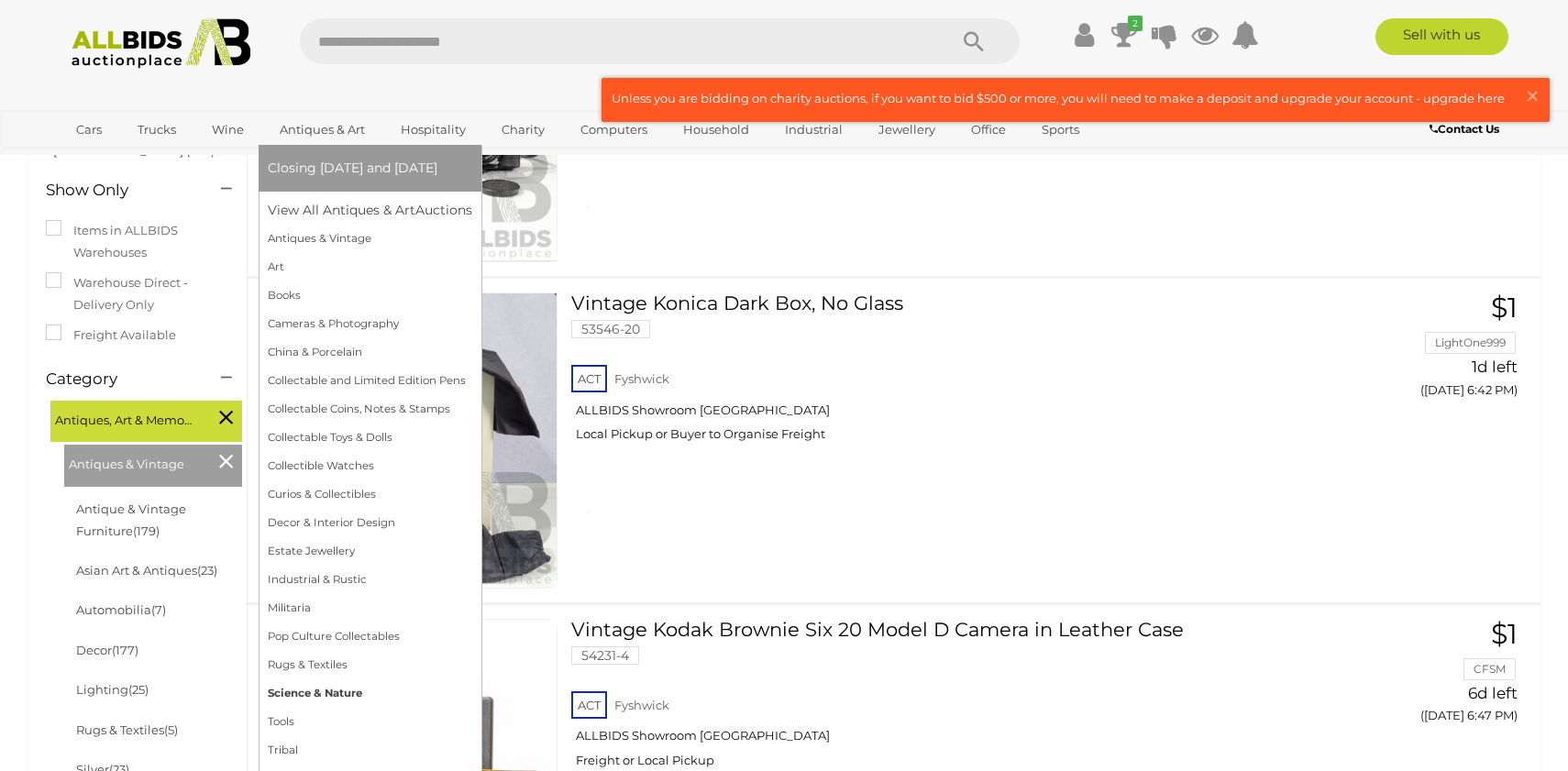
scroll to position [345, 0]
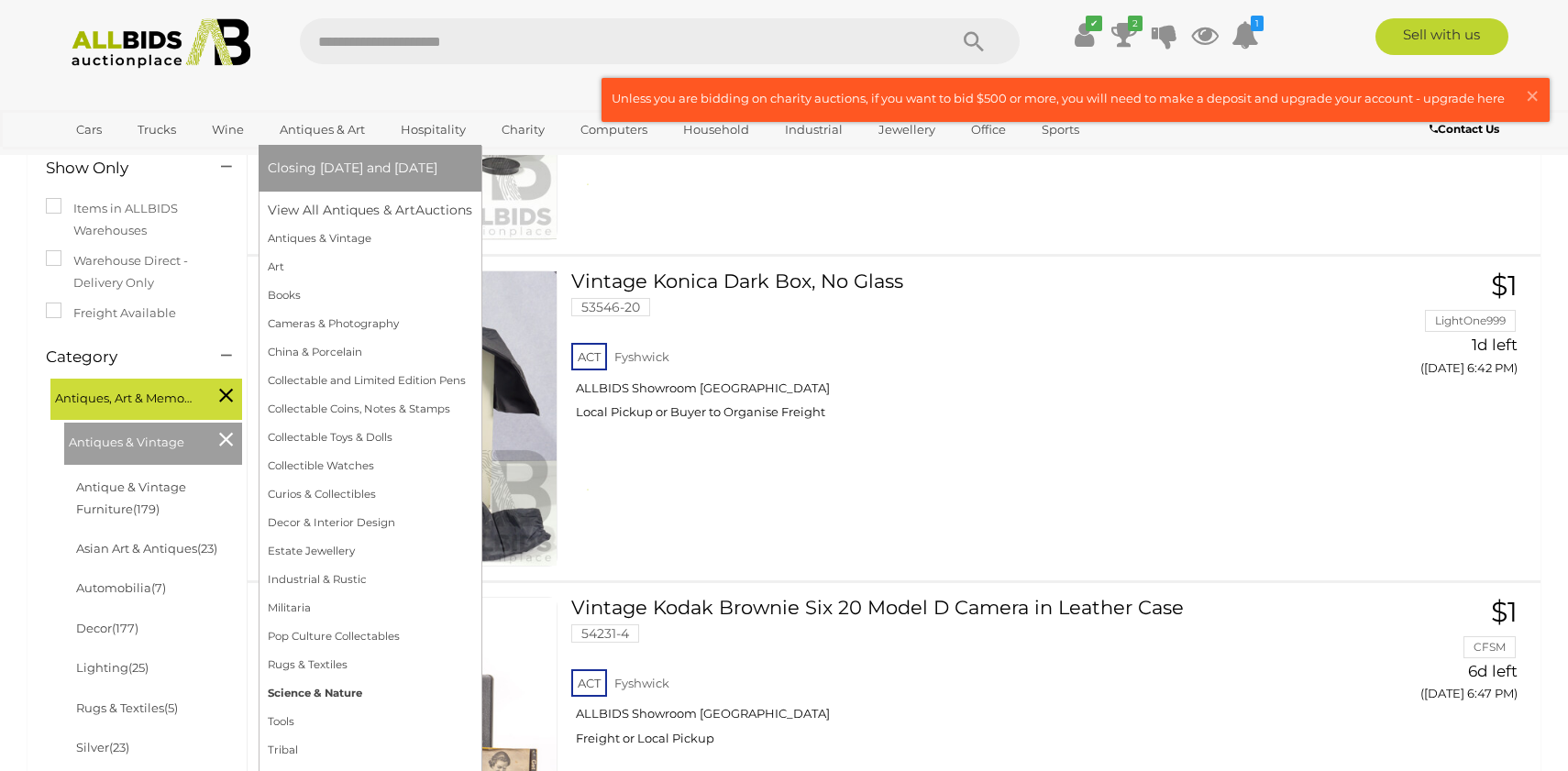
click at [349, 698] on link "Science & Nature" at bounding box center [369, 694] width 204 height 29
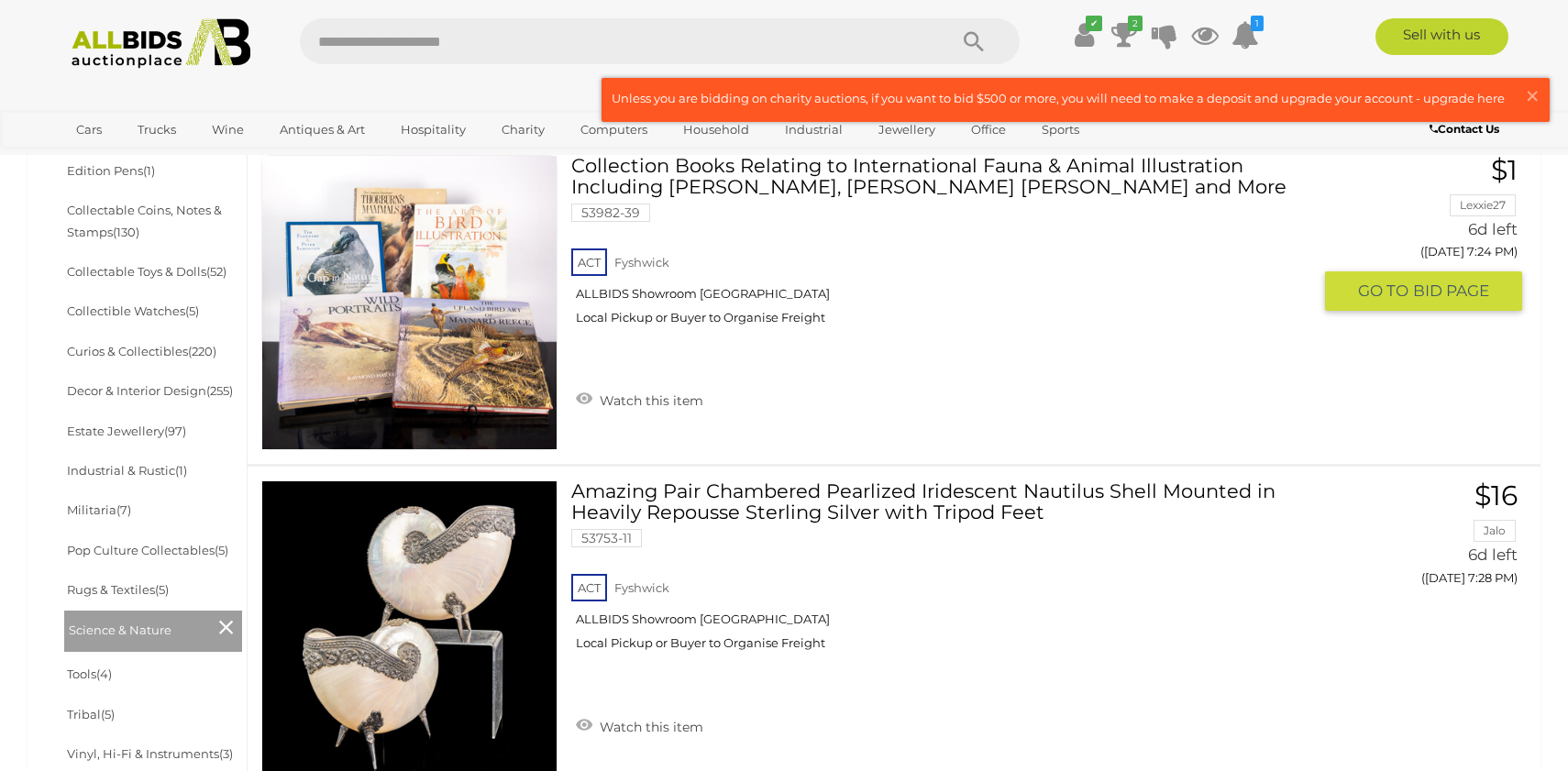
scroll to position [779, 0]
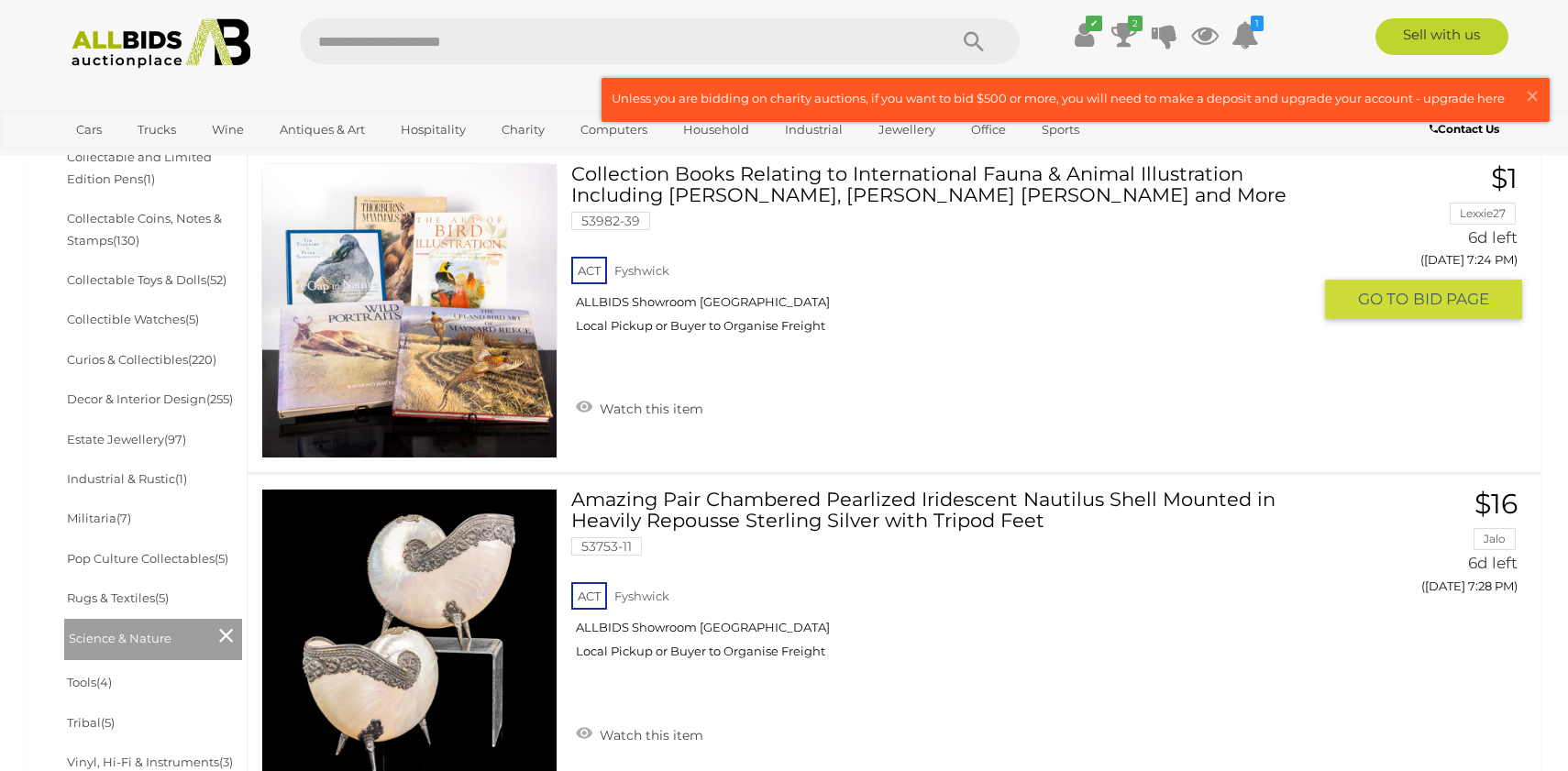
click at [494, 261] on link at bounding box center [410, 311] width 296 height 296
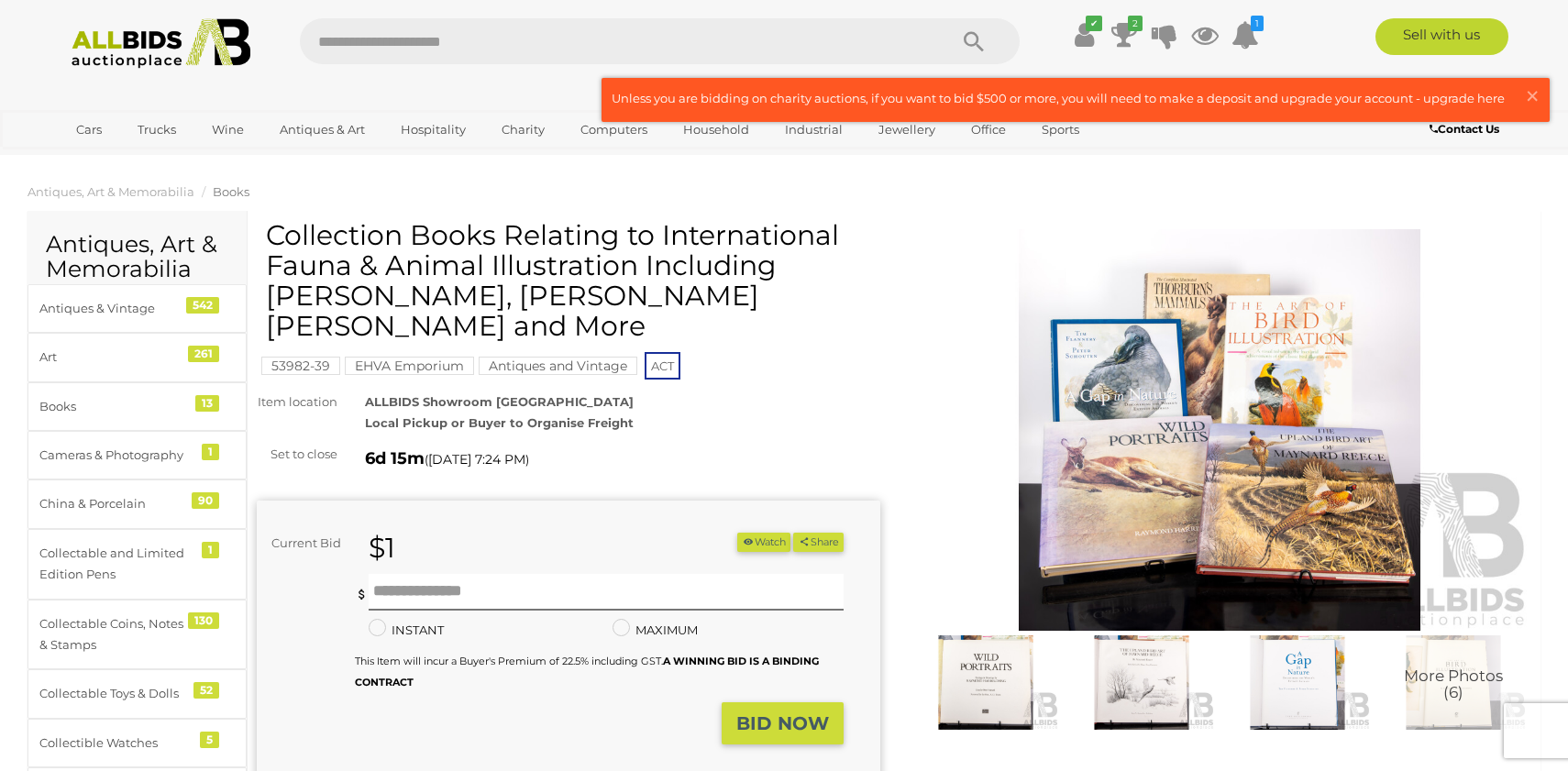
click at [1072, 398] on img at bounding box center [1220, 430] width 623 height 402
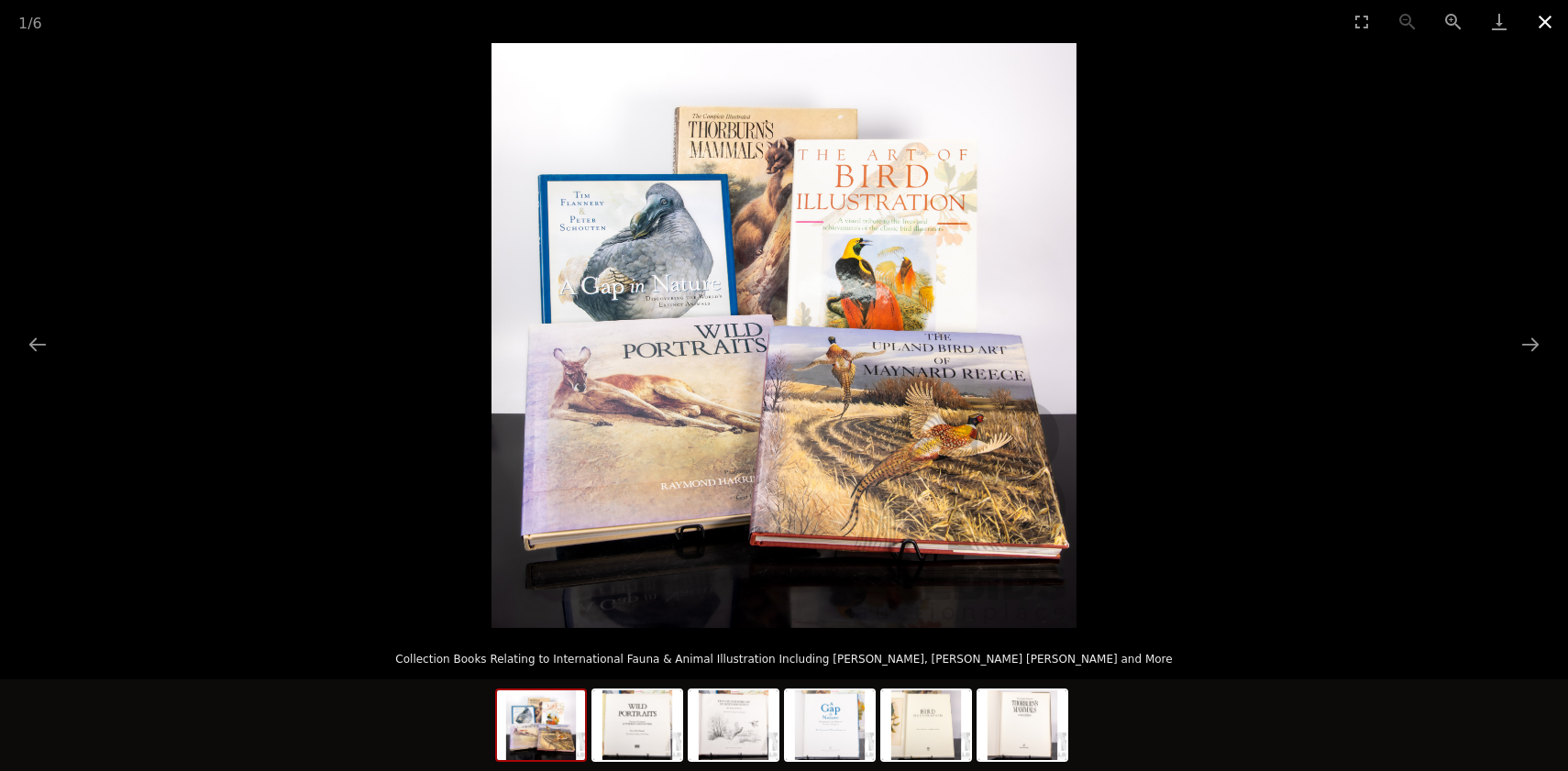
click at [1533, 19] on button "Close gallery" at bounding box center [1546, 21] width 46 height 43
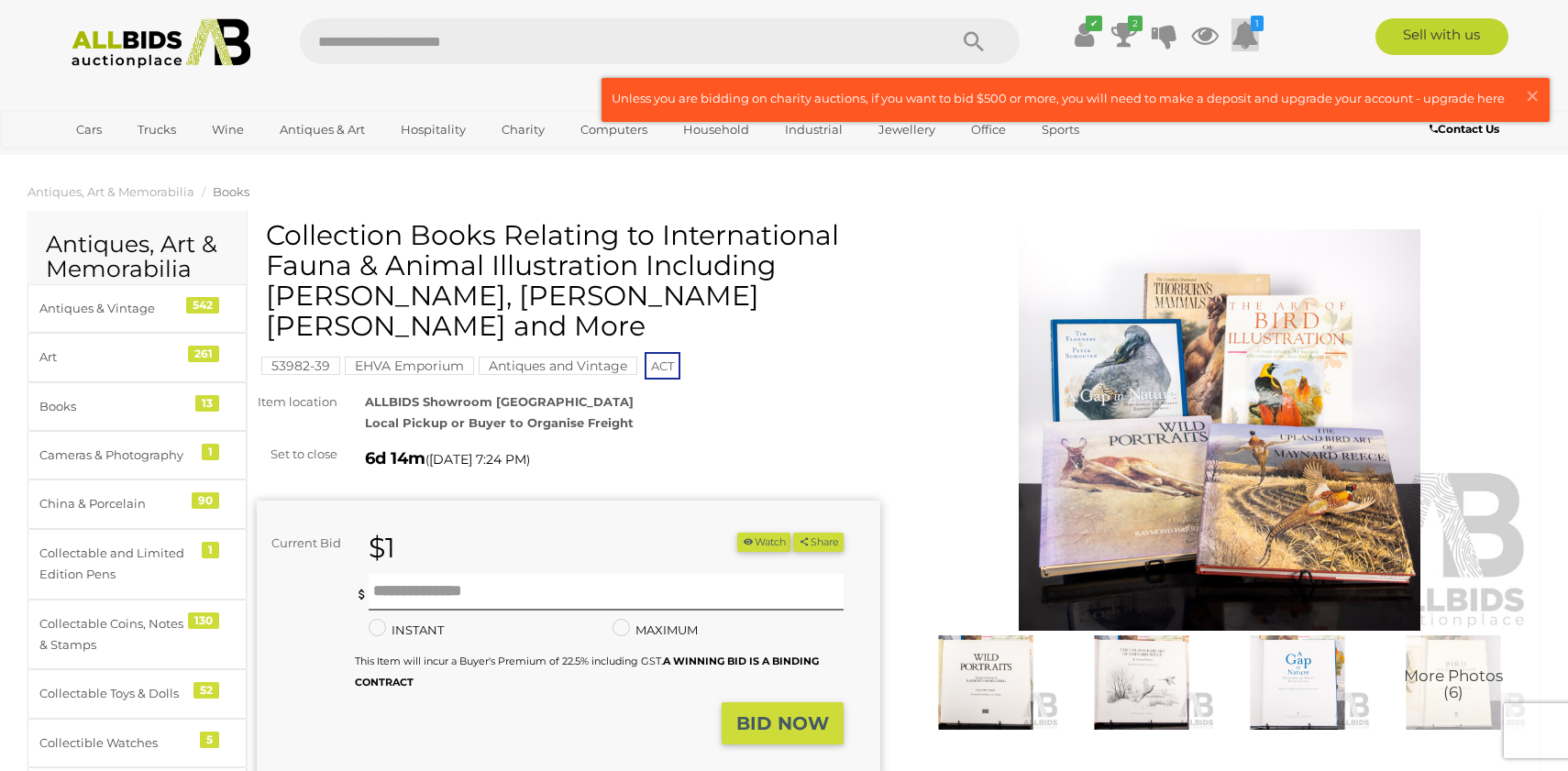
click at [1240, 27] on icon at bounding box center [1245, 35] width 28 height 33
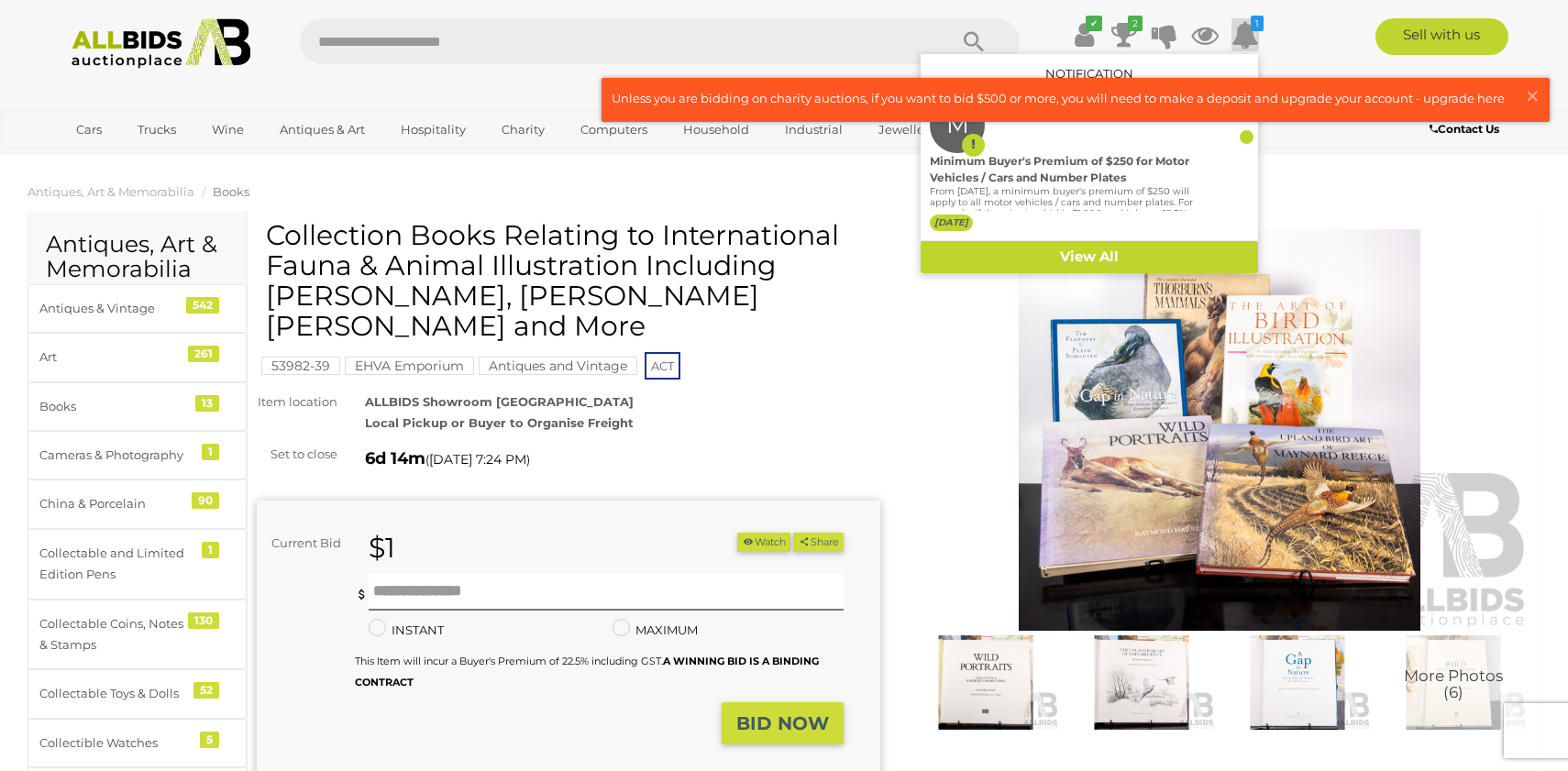
click at [846, 409] on div "ALLBIDS Showroom Fyshwick Local Pickup or Buyer to Organise Freight" at bounding box center [622, 412] width 543 height 43
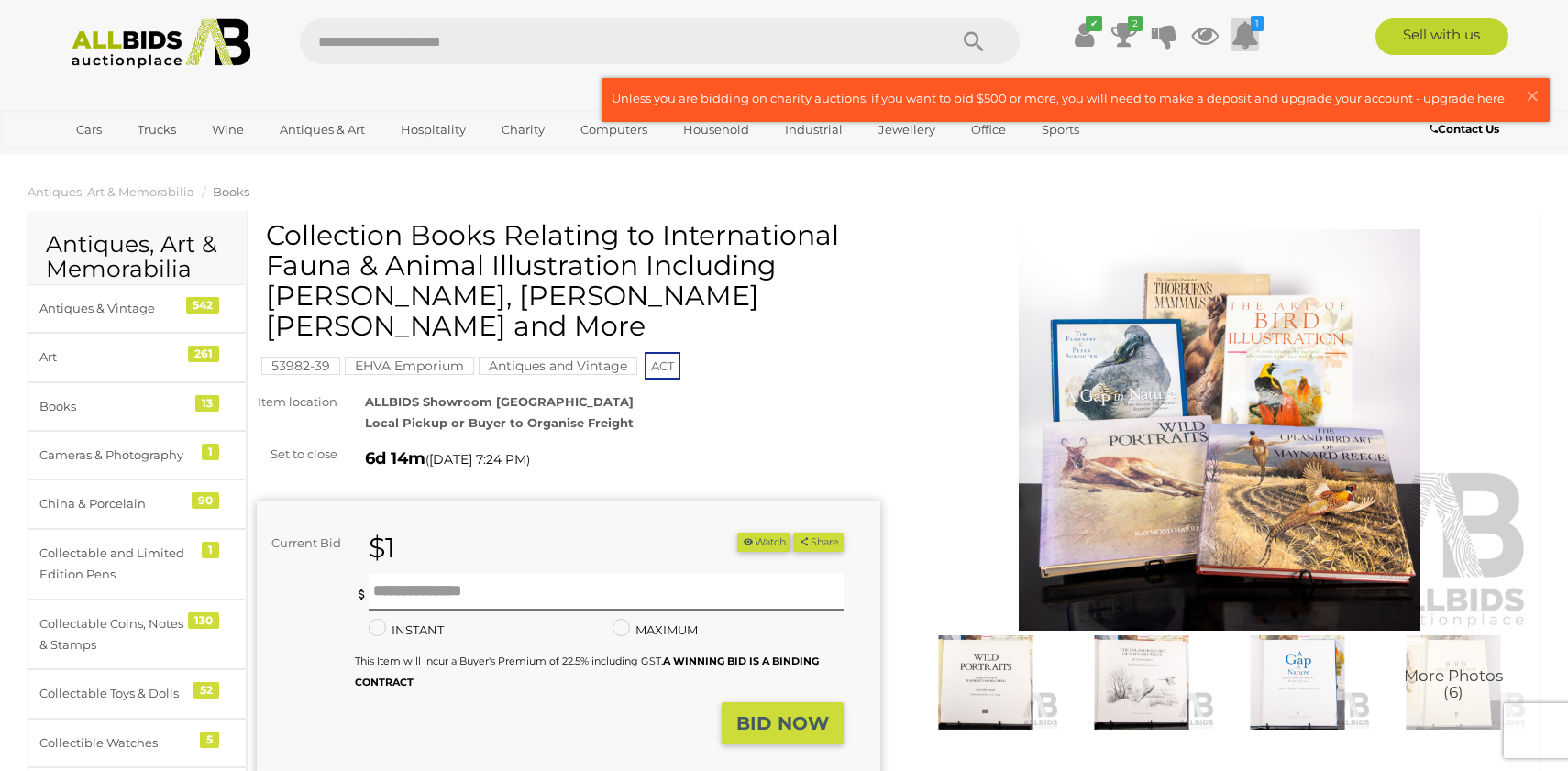
click at [1239, 32] on icon at bounding box center [1245, 35] width 28 height 33
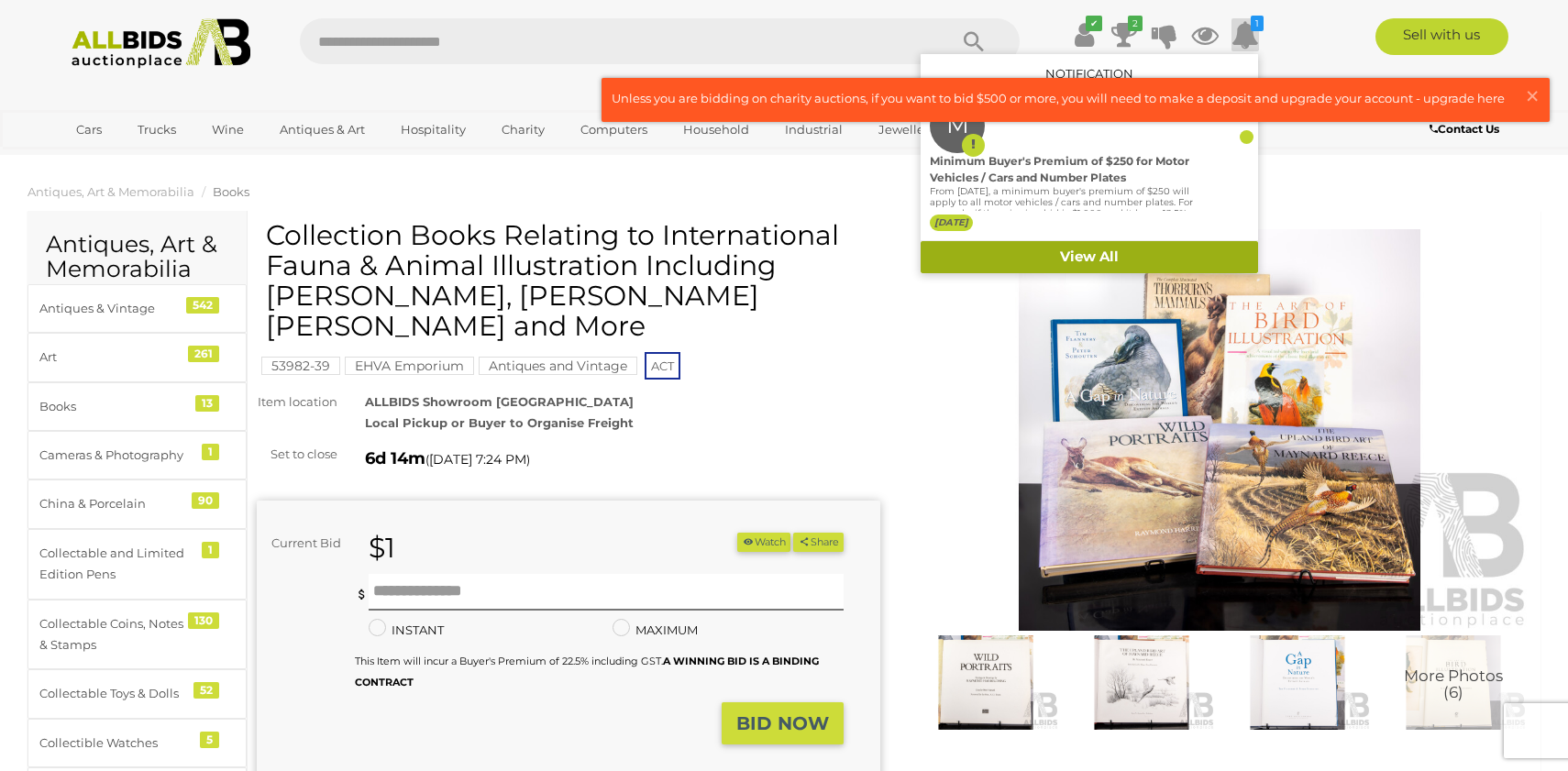
click at [1005, 248] on link "View All" at bounding box center [1089, 257] width 338 height 32
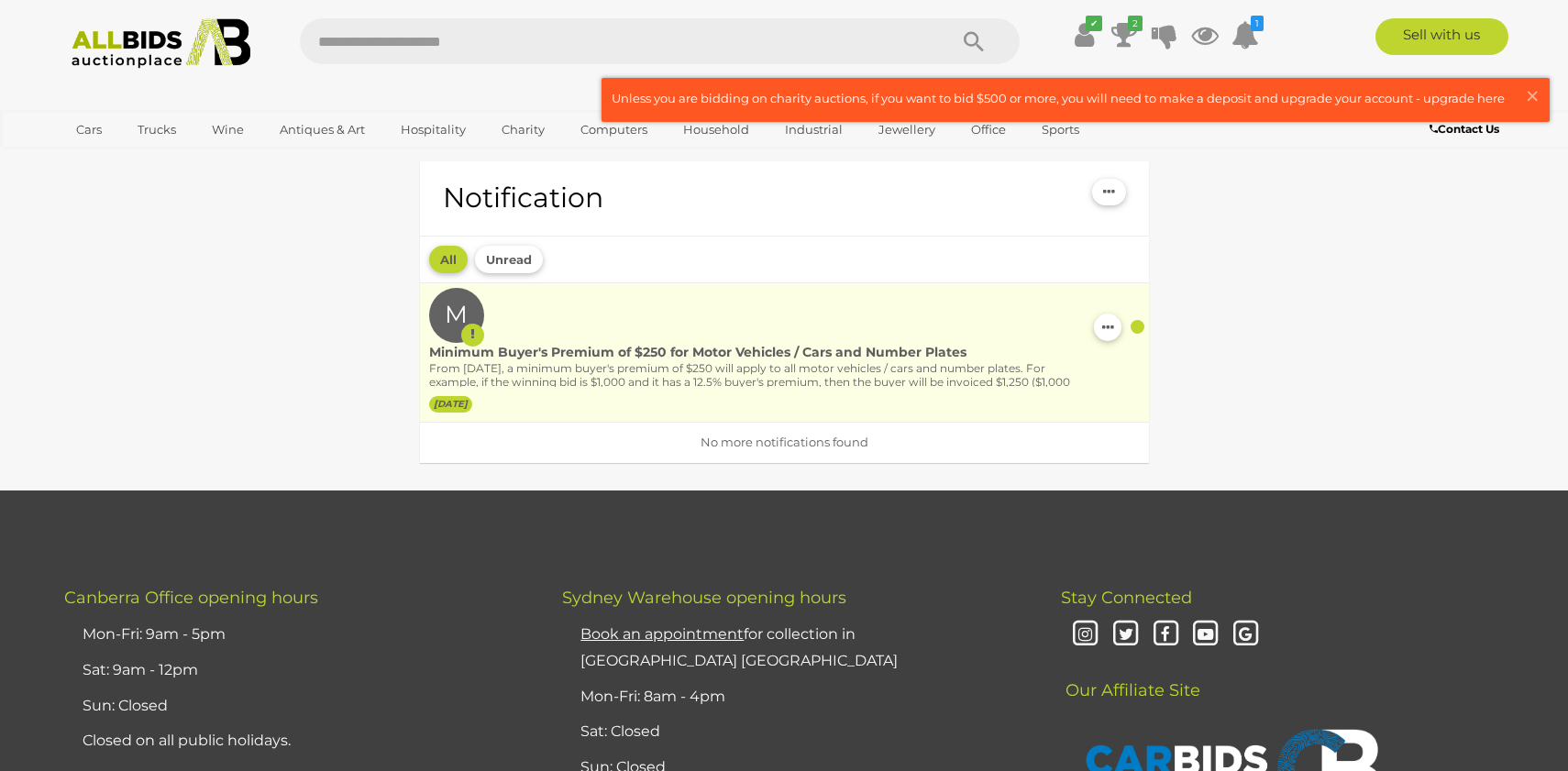
click at [1135, 326] on div at bounding box center [1137, 327] width 13 height 13
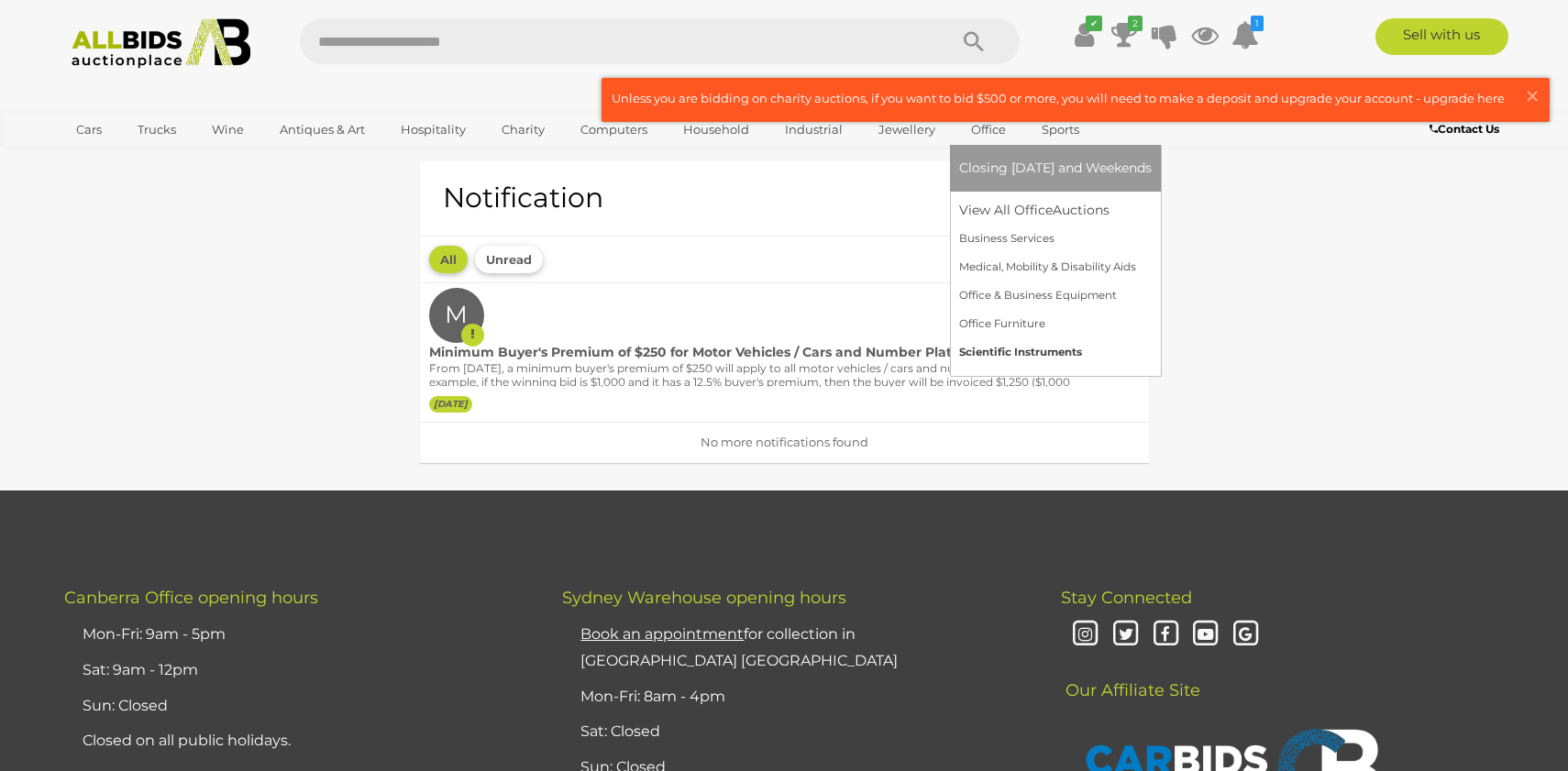
click at [986, 359] on link "Scientific Instruments" at bounding box center [1055, 353] width 193 height 29
